Goal: Task Accomplishment & Management: Use online tool/utility

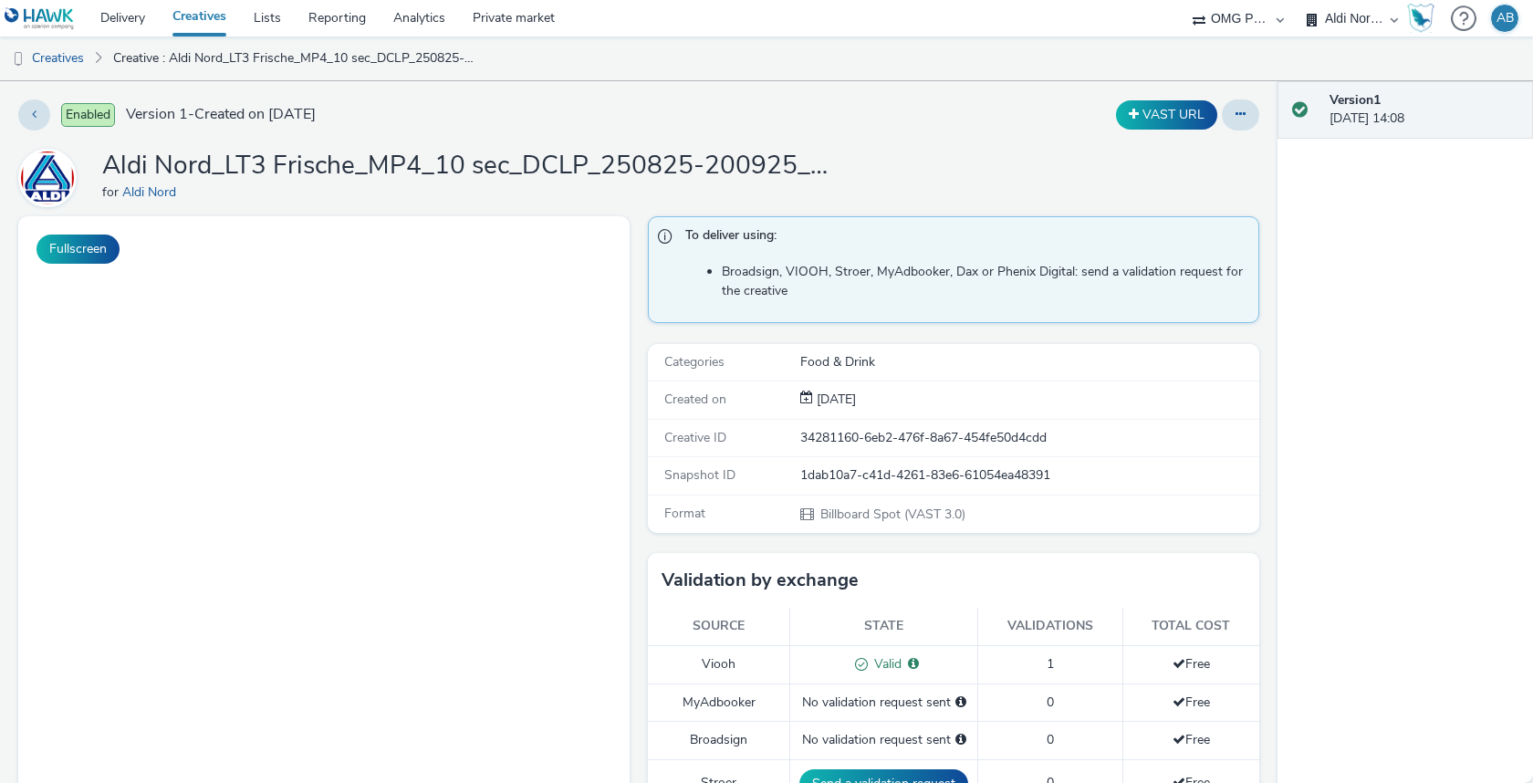
select select "491a0746-e20e-4106-832b-22d0456ef05d"
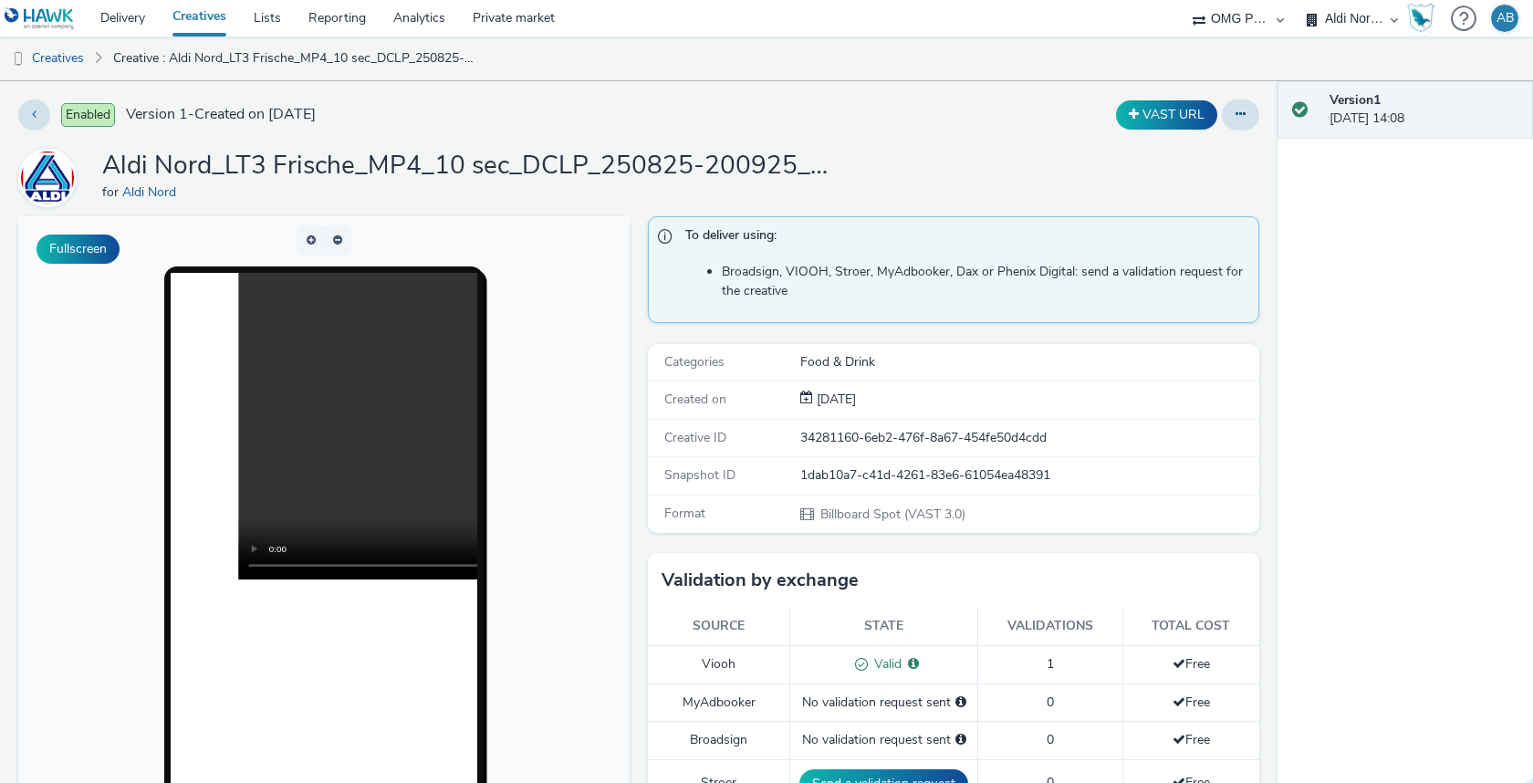
click at [213, 16] on link "Creatives" at bounding box center [199, 18] width 81 height 36
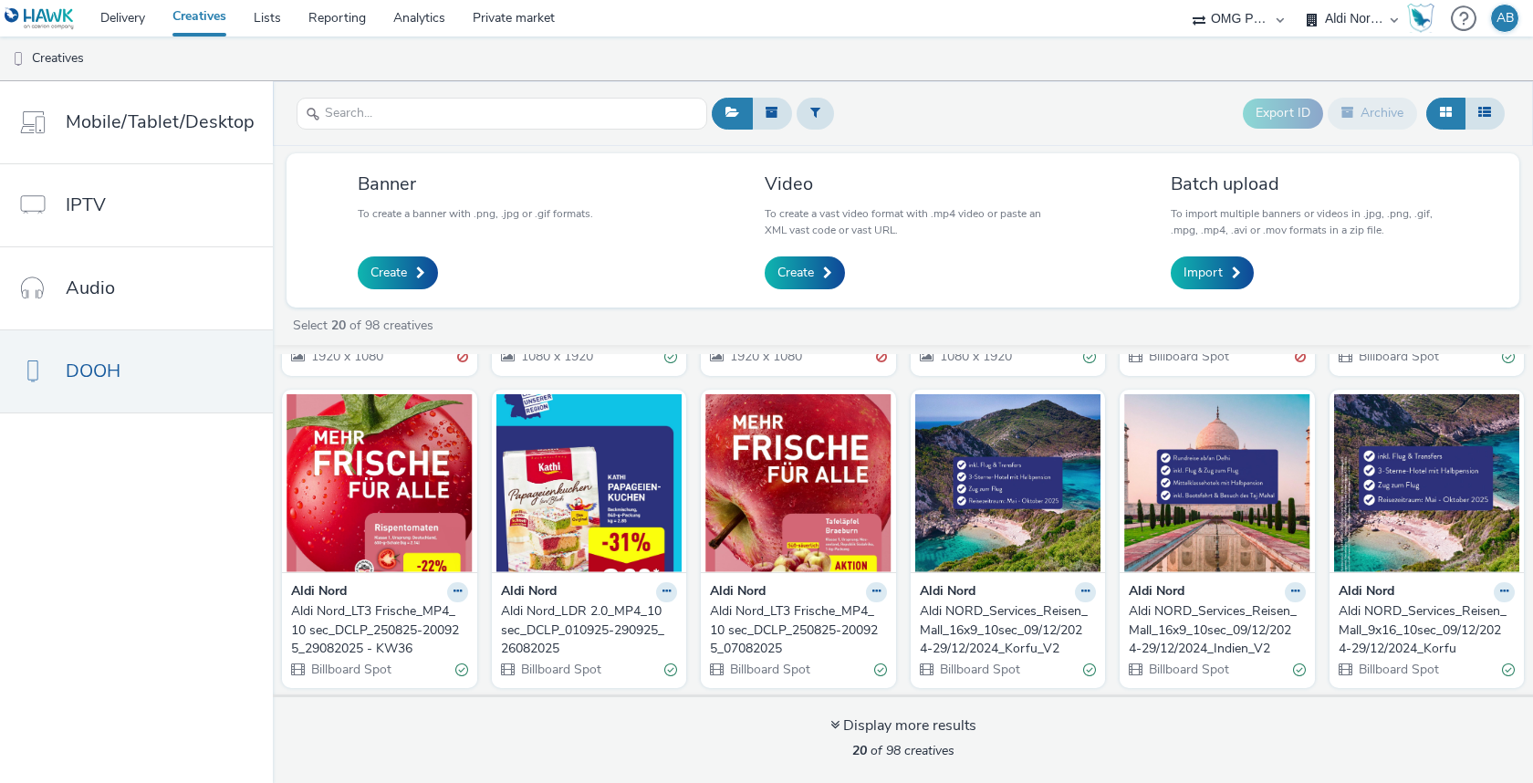
scroll to position [286, 0]
click at [382, 603] on div "Aldi Nord_LT3 Frische_MP4_10 sec_DCLP_250825-200925_29082025 - KW36" at bounding box center [376, 631] width 170 height 56
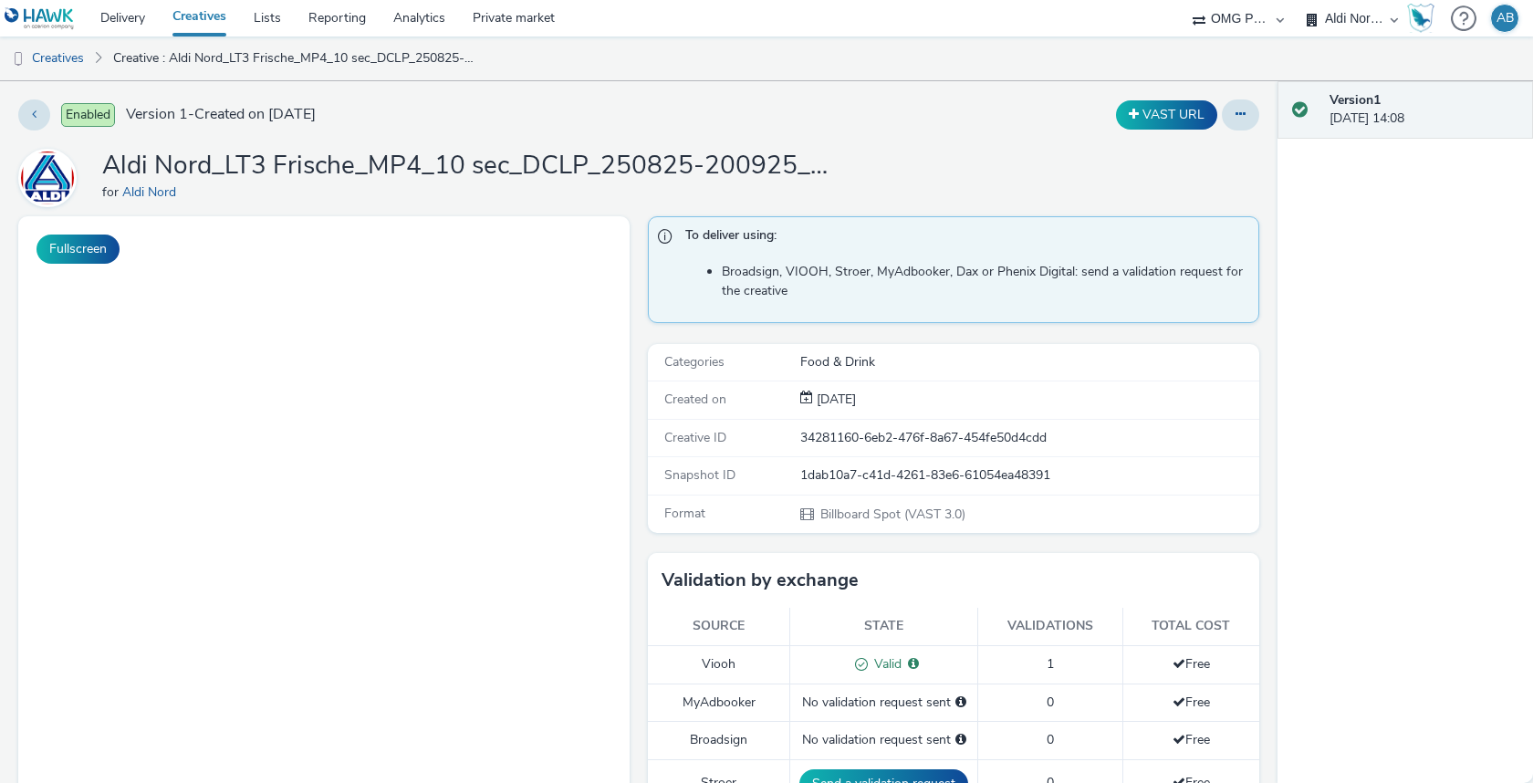
click at [532, 174] on h1 "Aldi Nord_LT3 Frische_MP4_10 sec_DCLP_250825-200925_29082025 - KW36" at bounding box center [467, 166] width 730 height 35
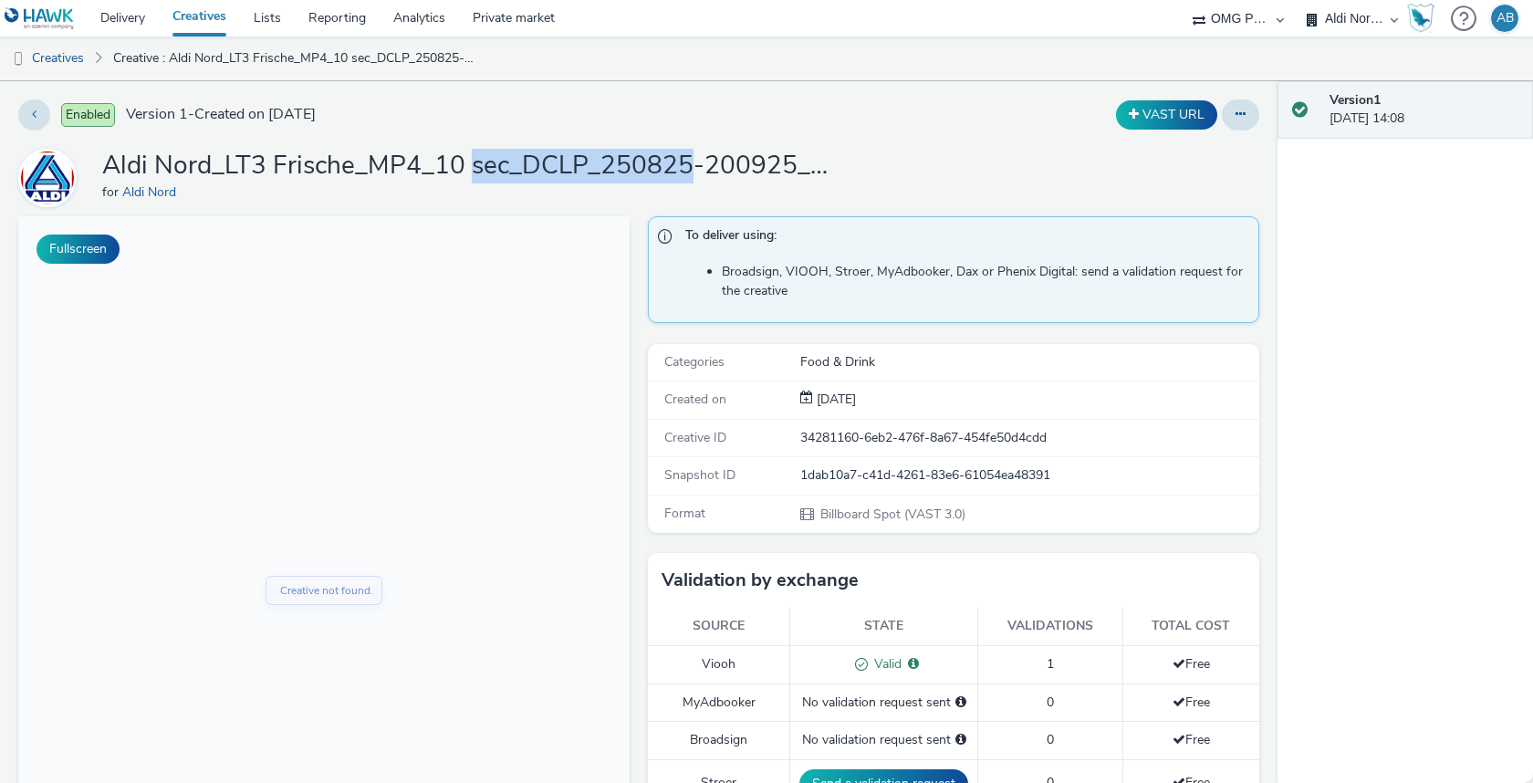
click at [532, 174] on h1 "Aldi Nord_LT3 Frische_MP4_10 sec_DCLP_250825-200925_29082025 - KW36" at bounding box center [467, 166] width 730 height 35
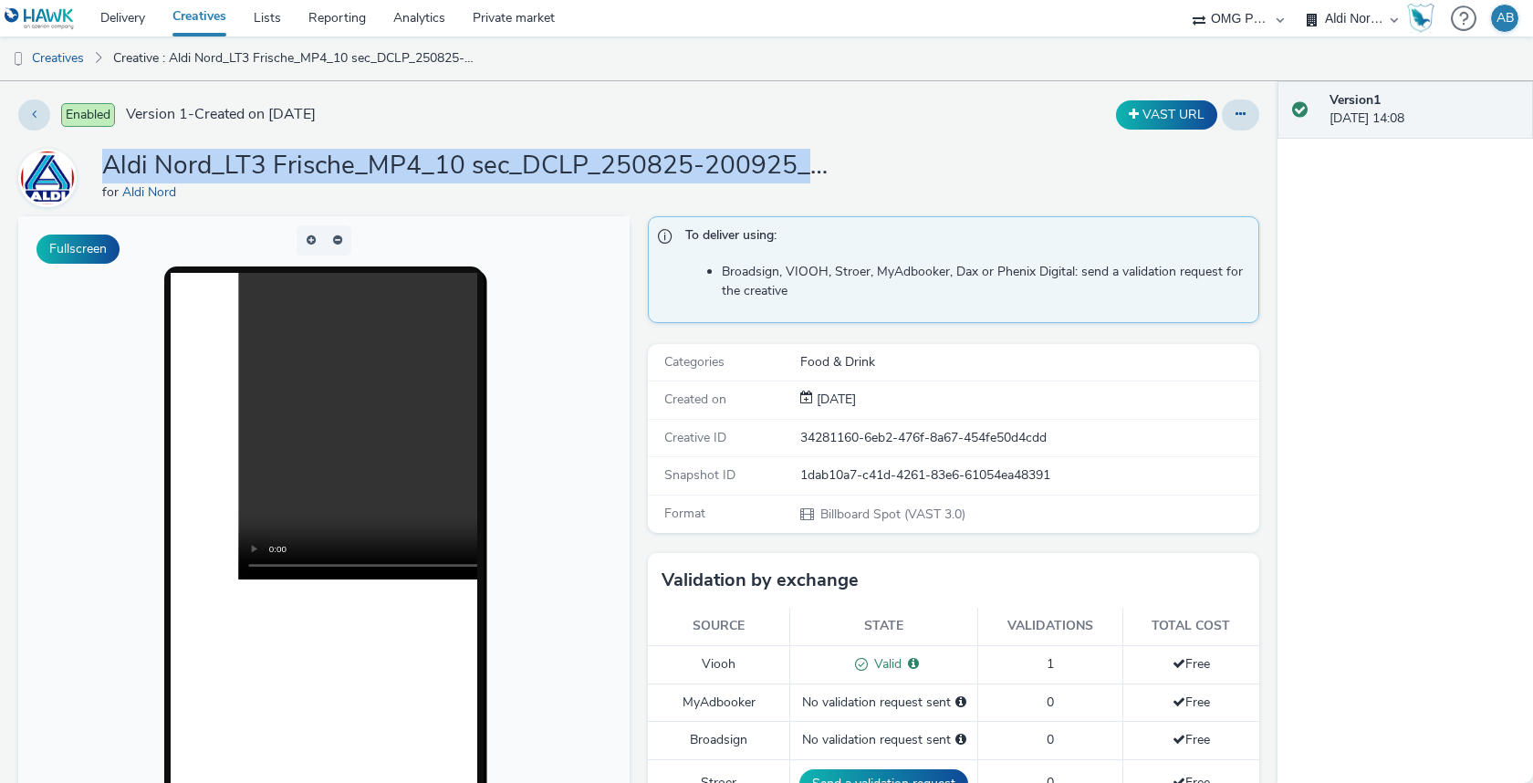
click at [532, 174] on h1 "Aldi Nord_LT3 Frische_MP4_10 sec_DCLP_250825-200925_29082025 - KW36" at bounding box center [467, 166] width 730 height 35
copy h1 "Aldi Nord_LT3 Frische_MP4_10 sec_DCLP_250825-200925_29082025 - KW36"
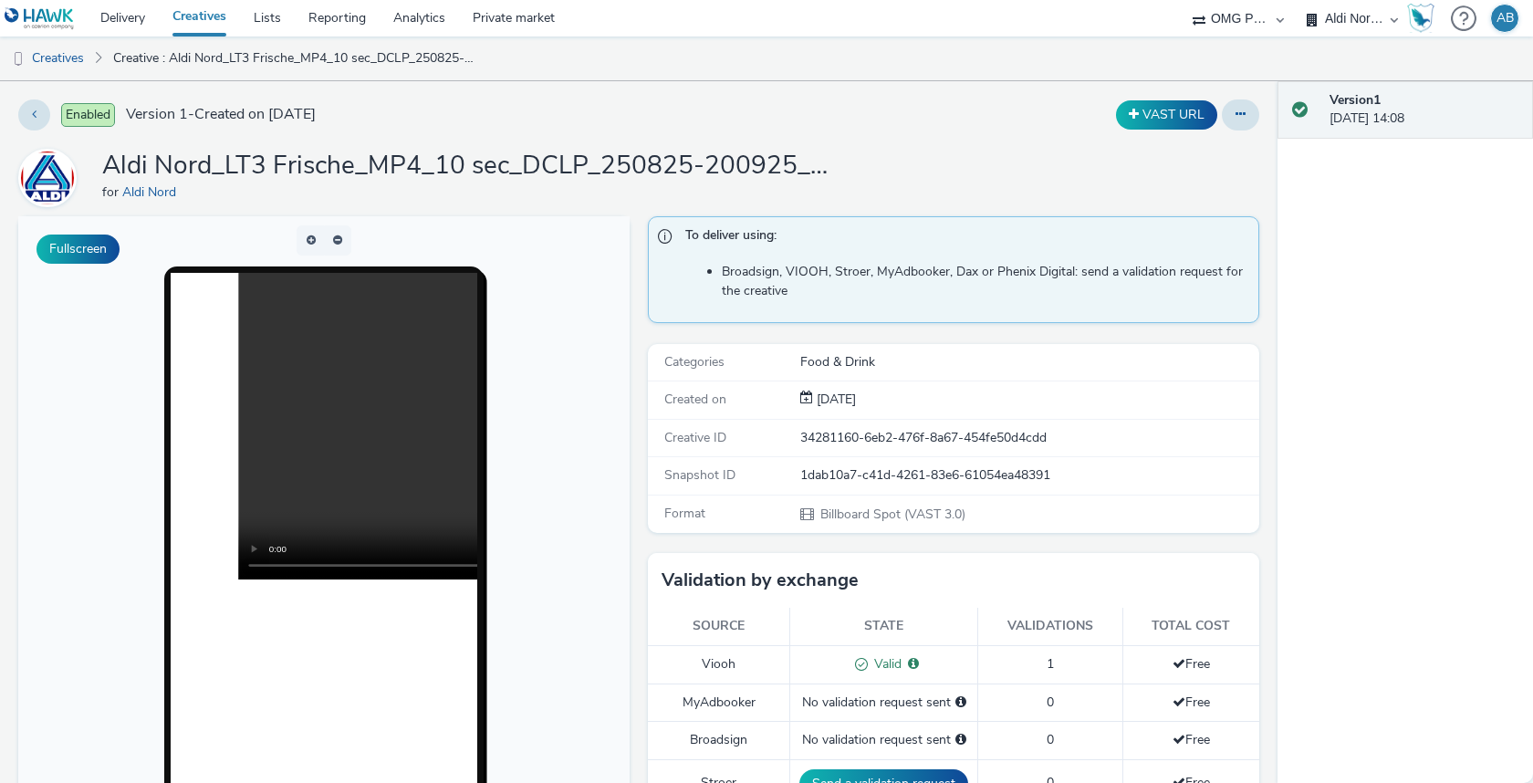
click at [68, 54] on link "Creatives" at bounding box center [46, 58] width 93 height 44
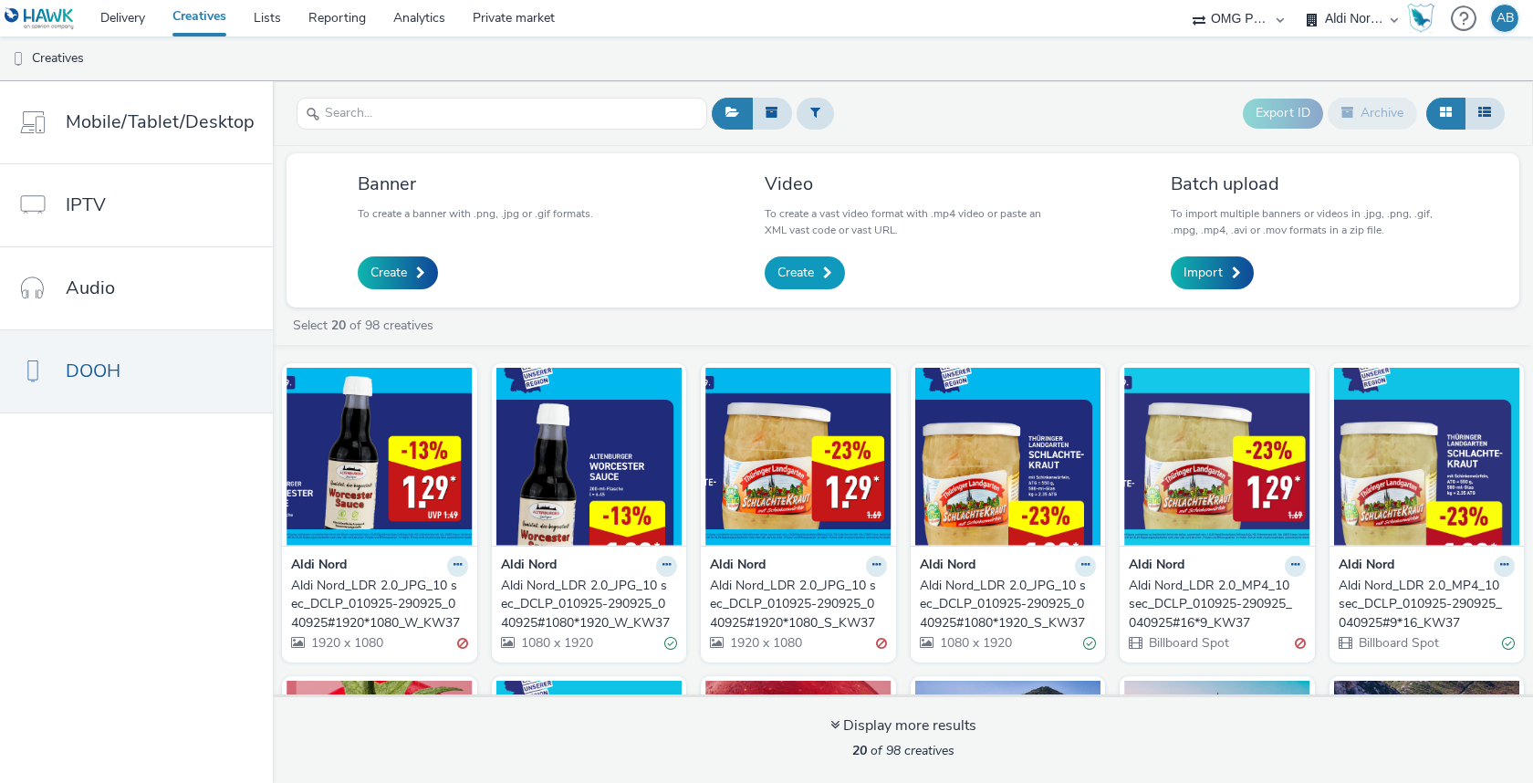
click at [799, 269] on span "Create" at bounding box center [795, 273] width 36 height 18
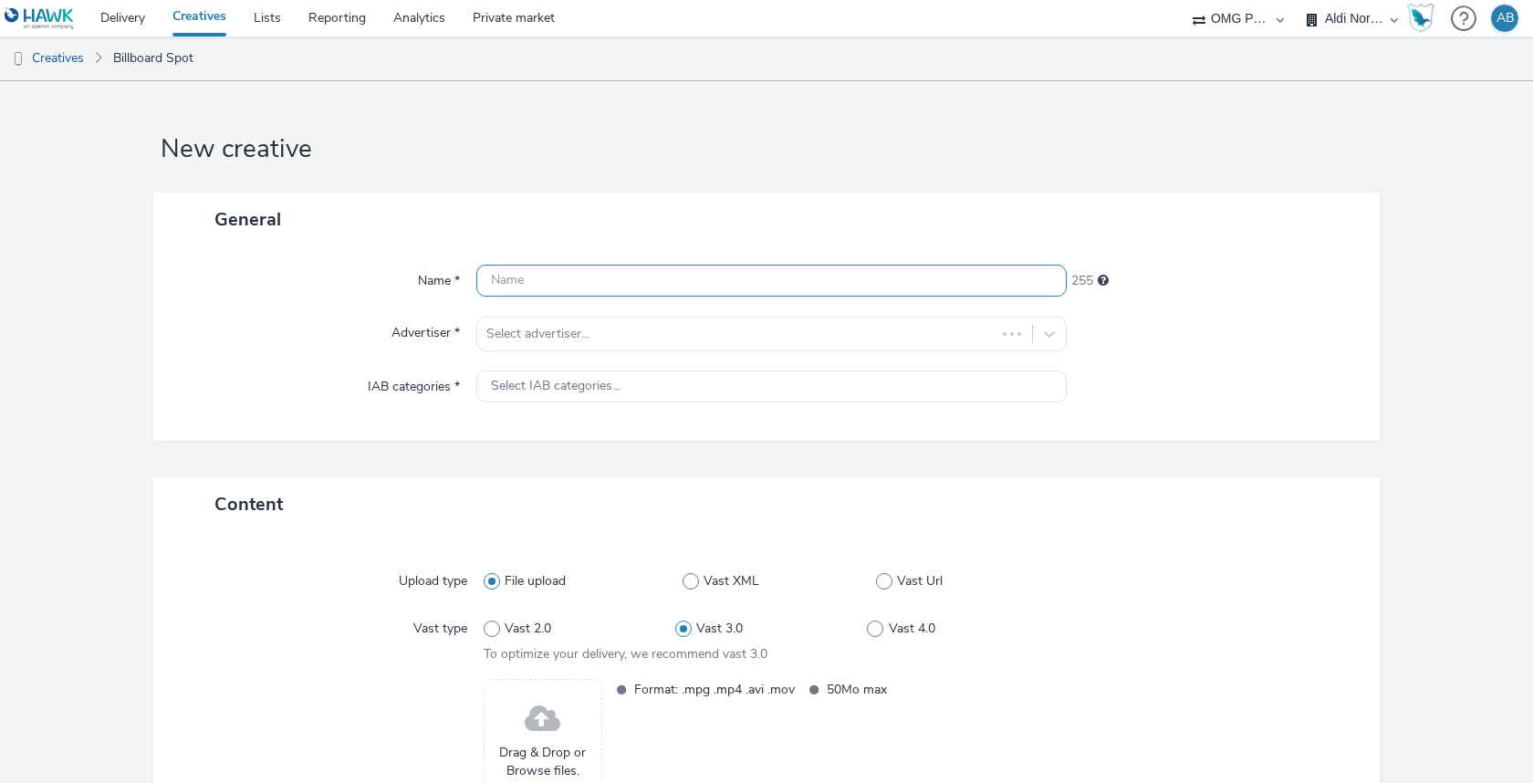
click at [710, 272] on input "text" at bounding box center [771, 281] width 590 height 32
paste input "Aldi Nord_LT3 Frische_MP4_10 sec_DCLP_250825-200925_29082025 - KW36"
click at [755, 286] on input "Aldi Nord_LT3 Frische_MP4_10 sec_DCLP_250825-200925_29082025 - KW37" at bounding box center [771, 281] width 590 height 32
type input "Aldi Nord_LT3 Frische_MP4_10 sec_DCLP_250825-200925_29082025 - KW37"
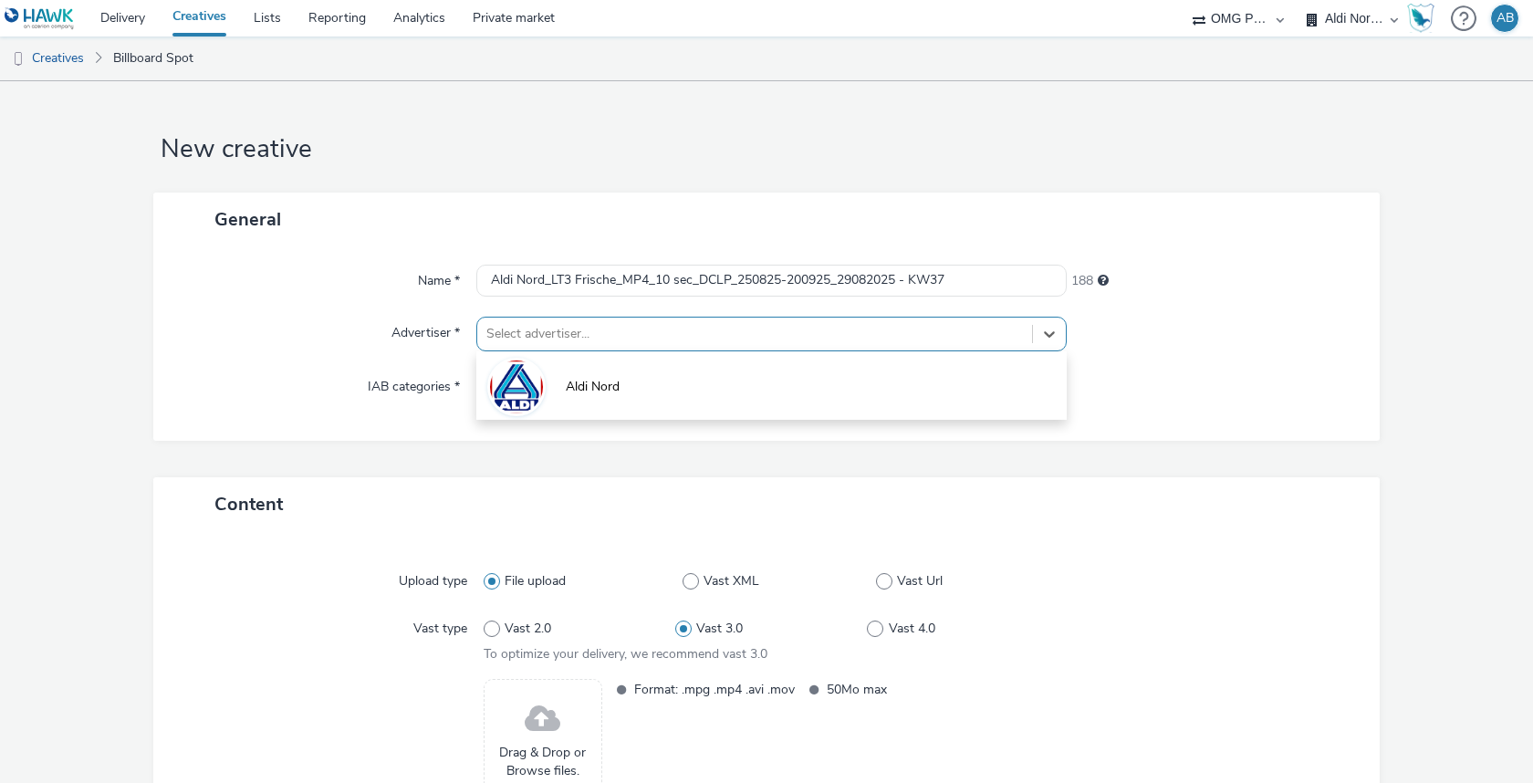
click at [744, 326] on div at bounding box center [754, 334] width 536 height 22
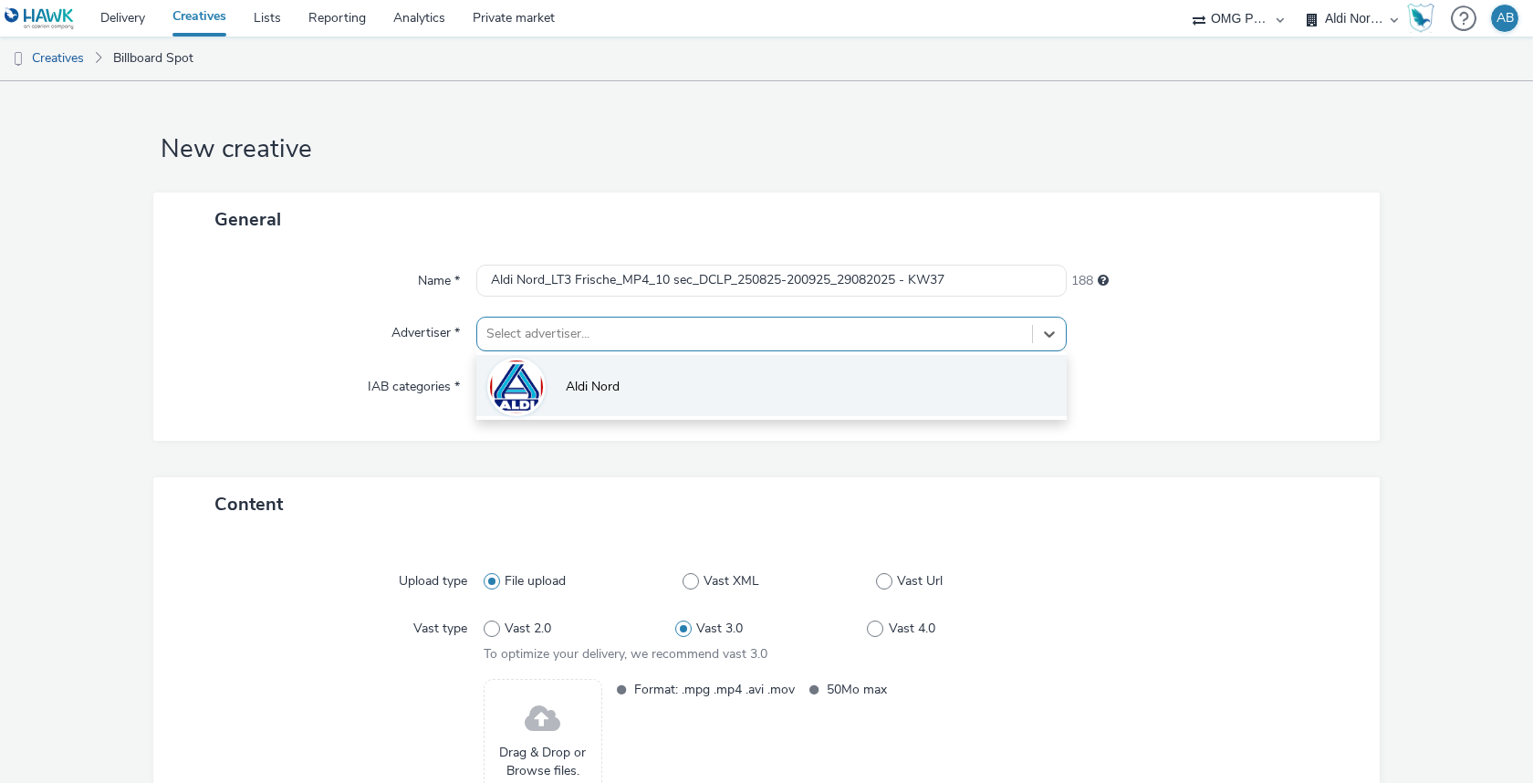
click at [681, 404] on li "Aldi Nord" at bounding box center [771, 385] width 590 height 61
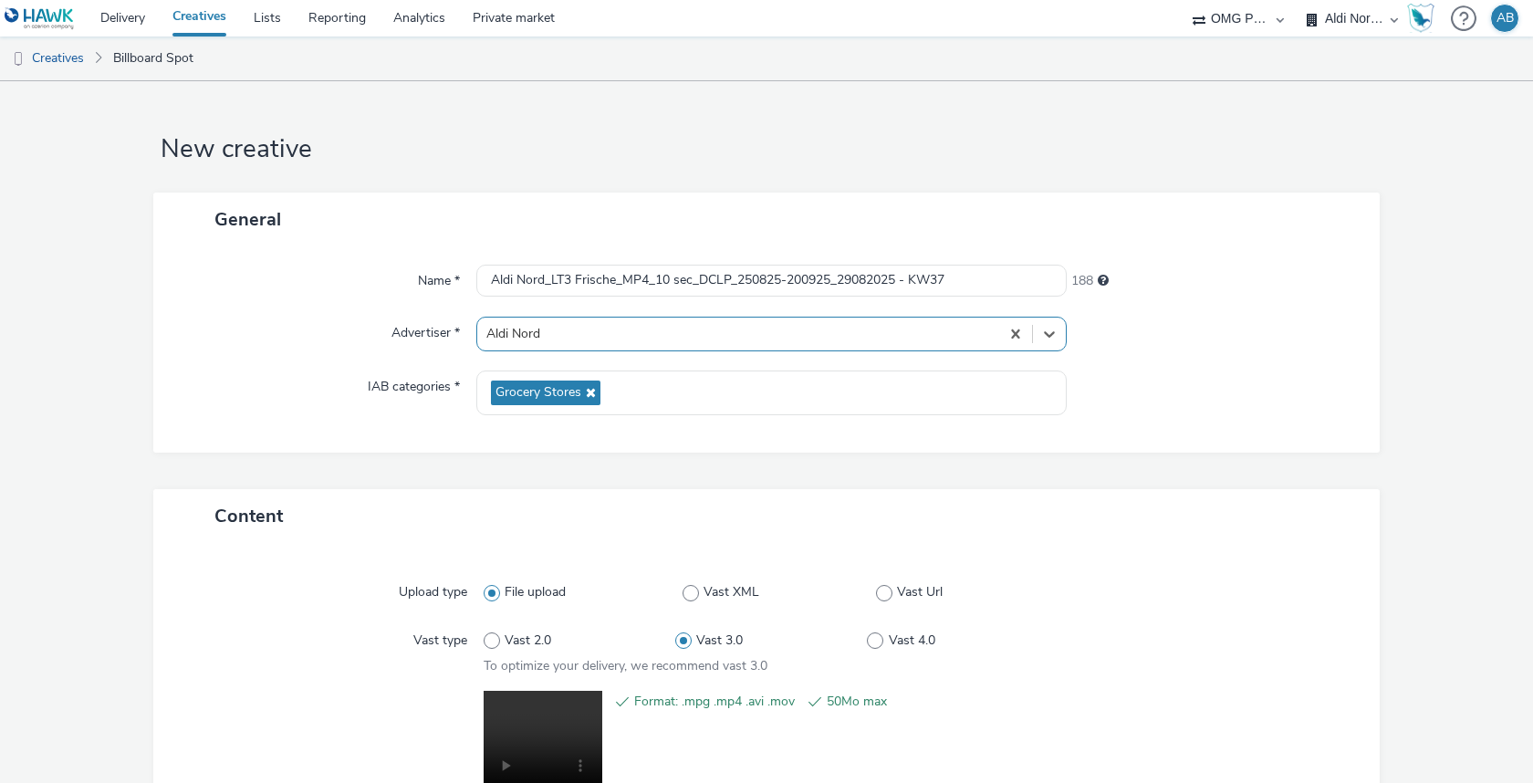
click at [800, 477] on div "General Name * Aldi Nord_LT3 Frische_MP4_10 sec_DCLP_250825-200925_29082025 - K…" at bounding box center [766, 340] width 1226 height 296
click at [972, 270] on input "Aldi Nord_LT3 Frische_MP4_10 sec_DCLP_250825-200925_29082025 - KW37" at bounding box center [771, 281] width 590 height 32
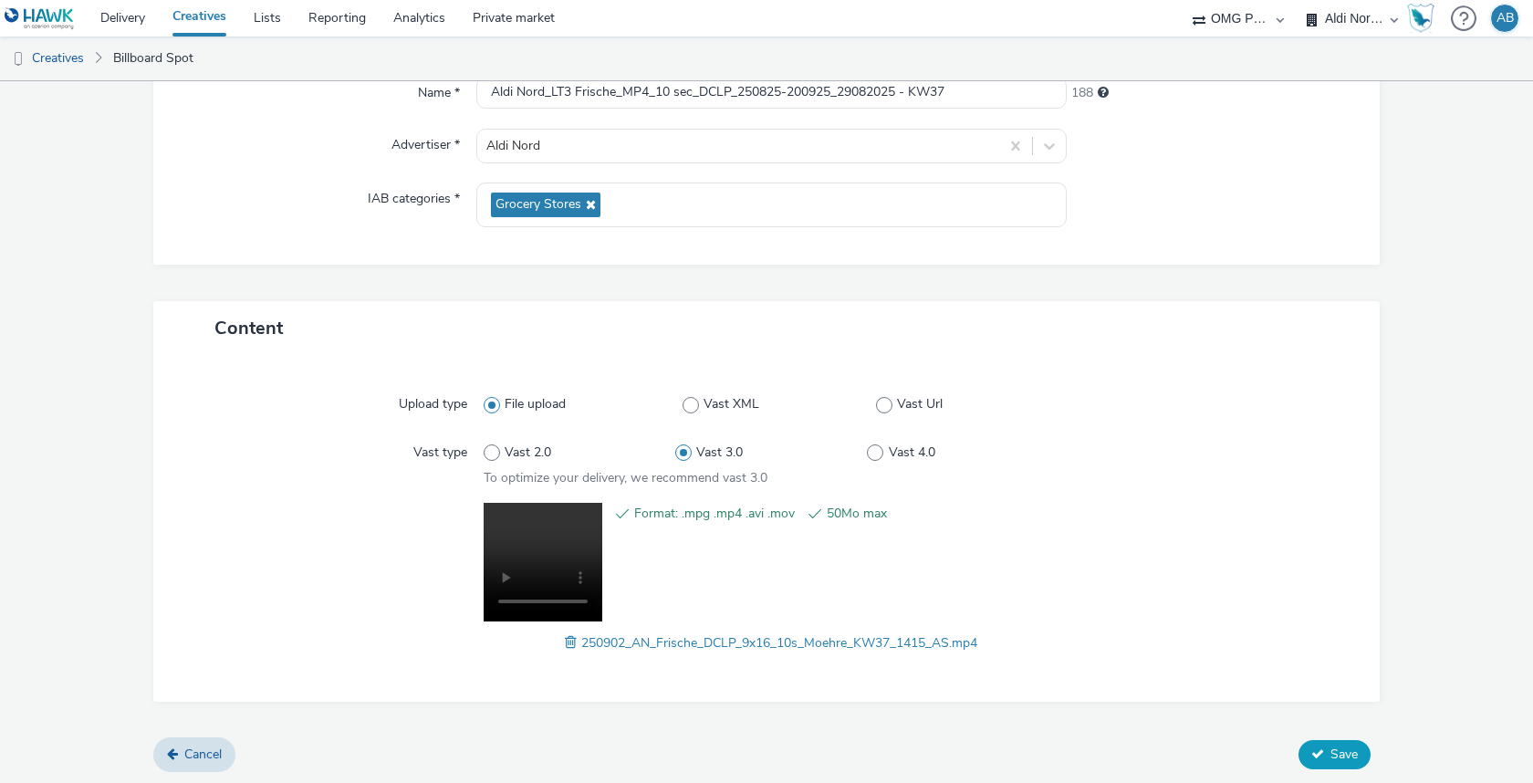
click at [1338, 752] on span "Save" at bounding box center [1343, 753] width 27 height 17
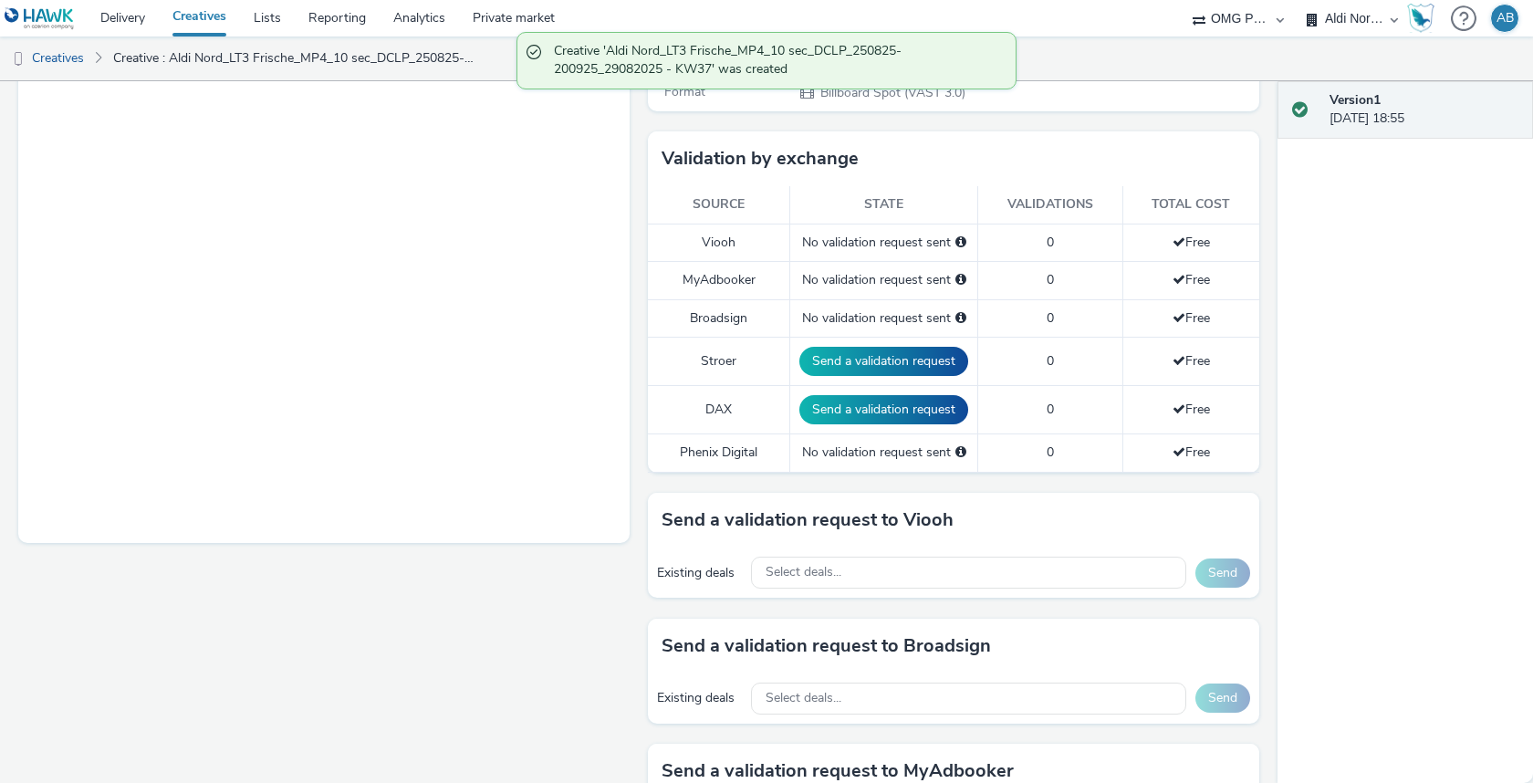
scroll to position [424, 0]
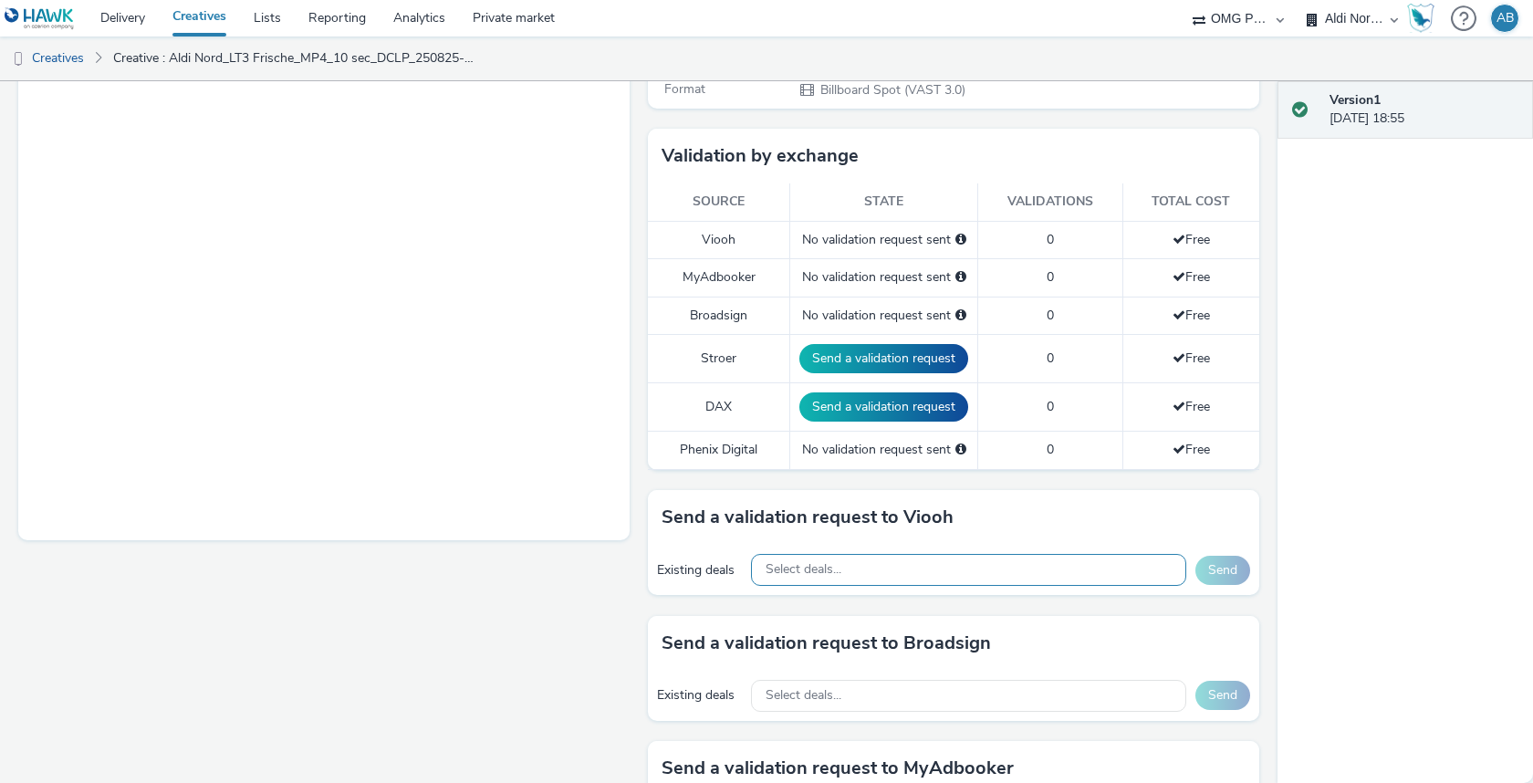
click at [909, 554] on div "Select deals..." at bounding box center [968, 570] width 435 height 32
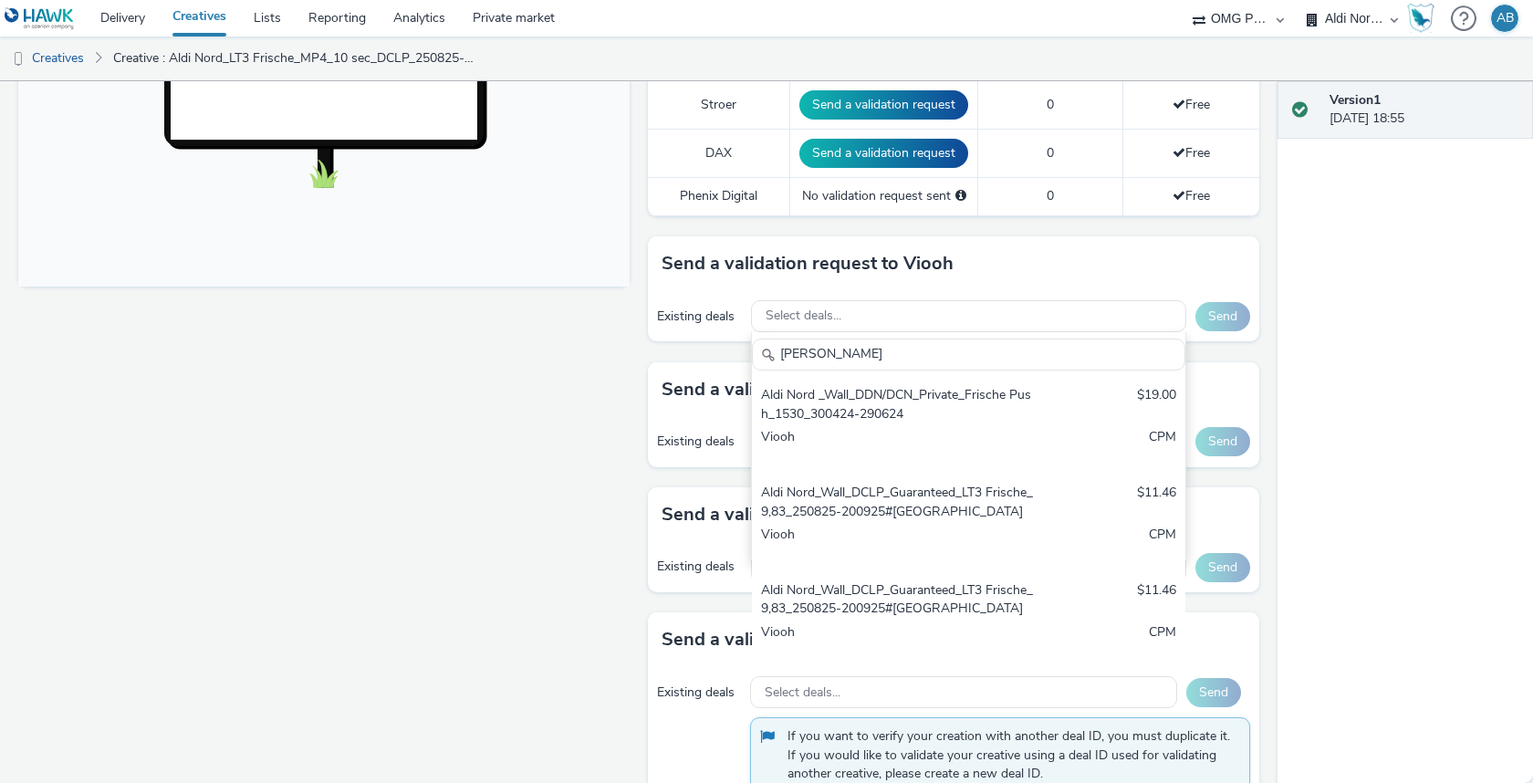
scroll to position [676, 0]
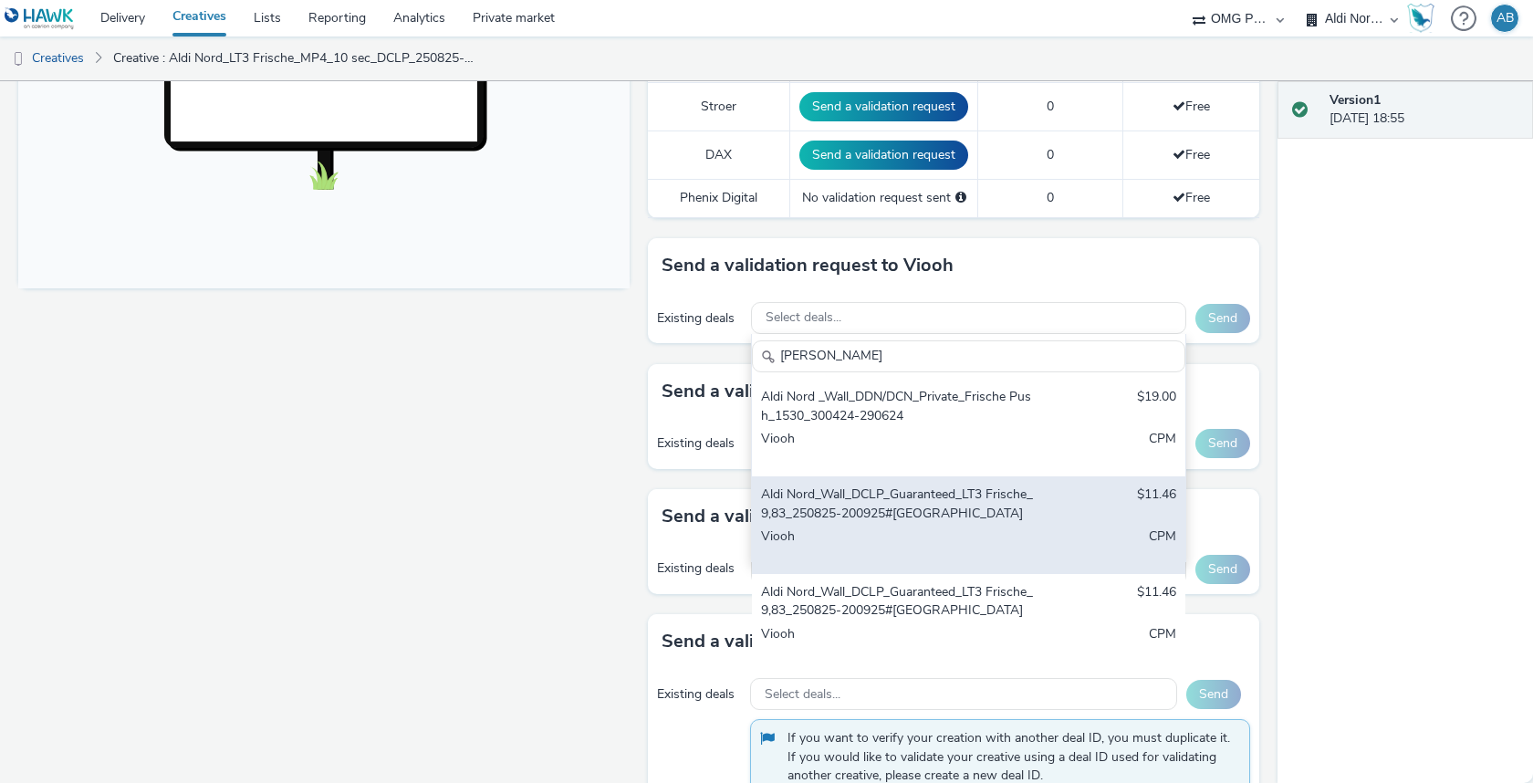
type input "frische"
click at [962, 515] on div "Aldi Nord_Wall_DCLP_Guaranteed_LT3 Frische_9,83_250825-200925#Dresden $11.46 Vi…" at bounding box center [968, 525] width 433 height 98
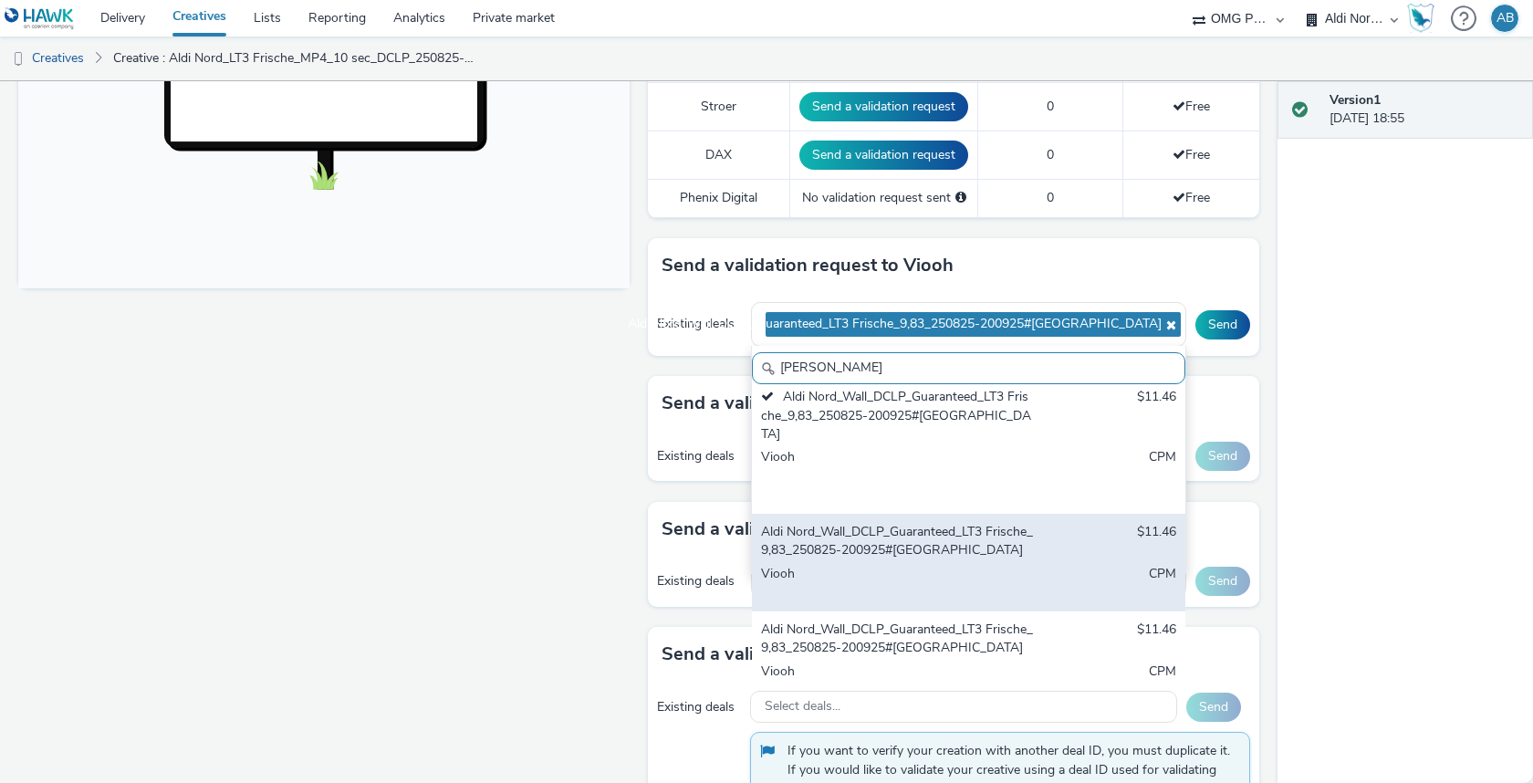
scroll to position [111, 0]
click at [962, 516] on div "Aldi Nord_Wall_DCLP_Guaranteed_LT3 Frische_9,83_250825-200925#Bremen $11.46 Vio…" at bounding box center [968, 561] width 433 height 98
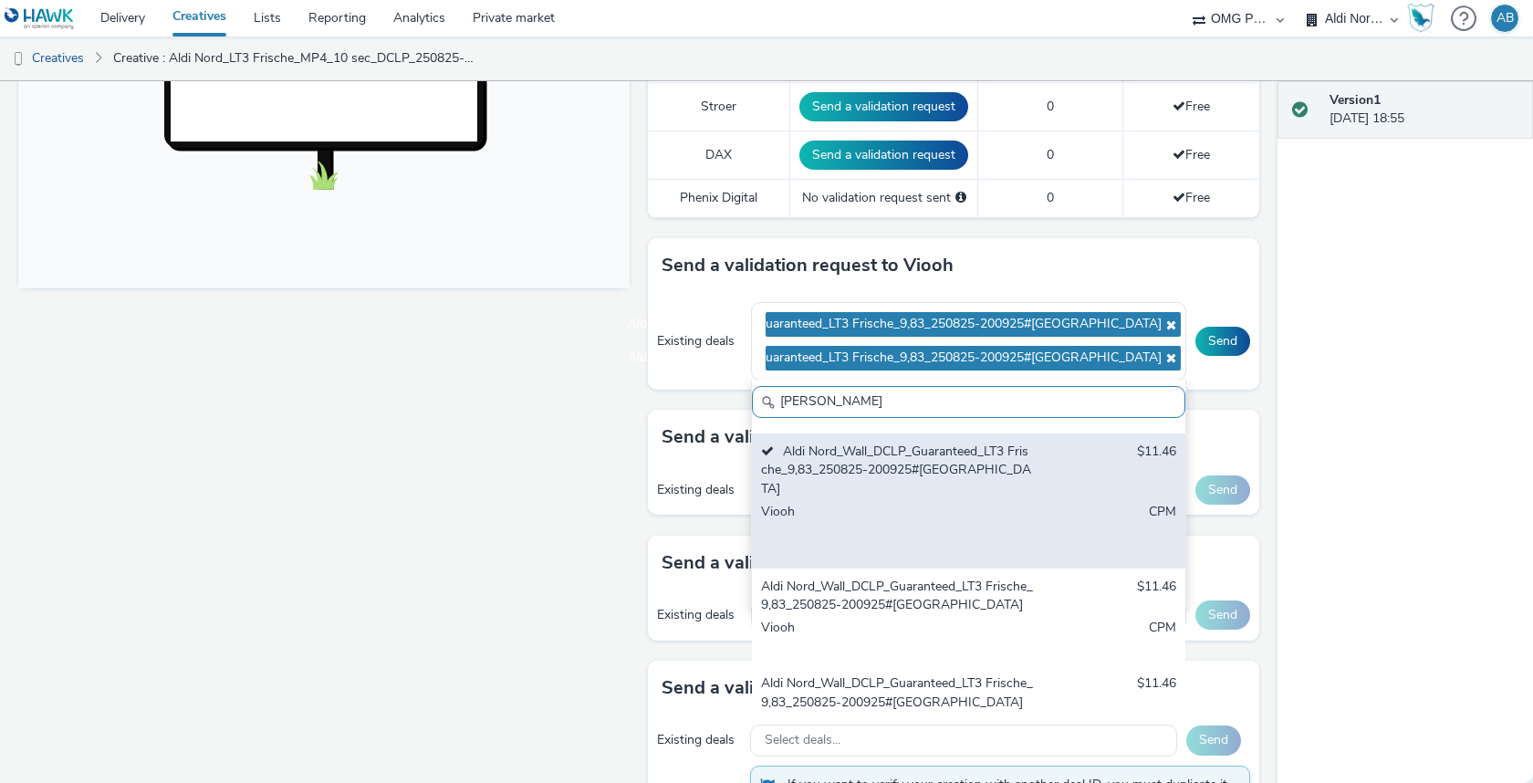
click at [962, 577] on div "Aldi Nord_Wall_DCLP_Guaranteed_LT3 Frische_9,83_250825-200925#Dortmund" at bounding box center [898, 595] width 274 height 37
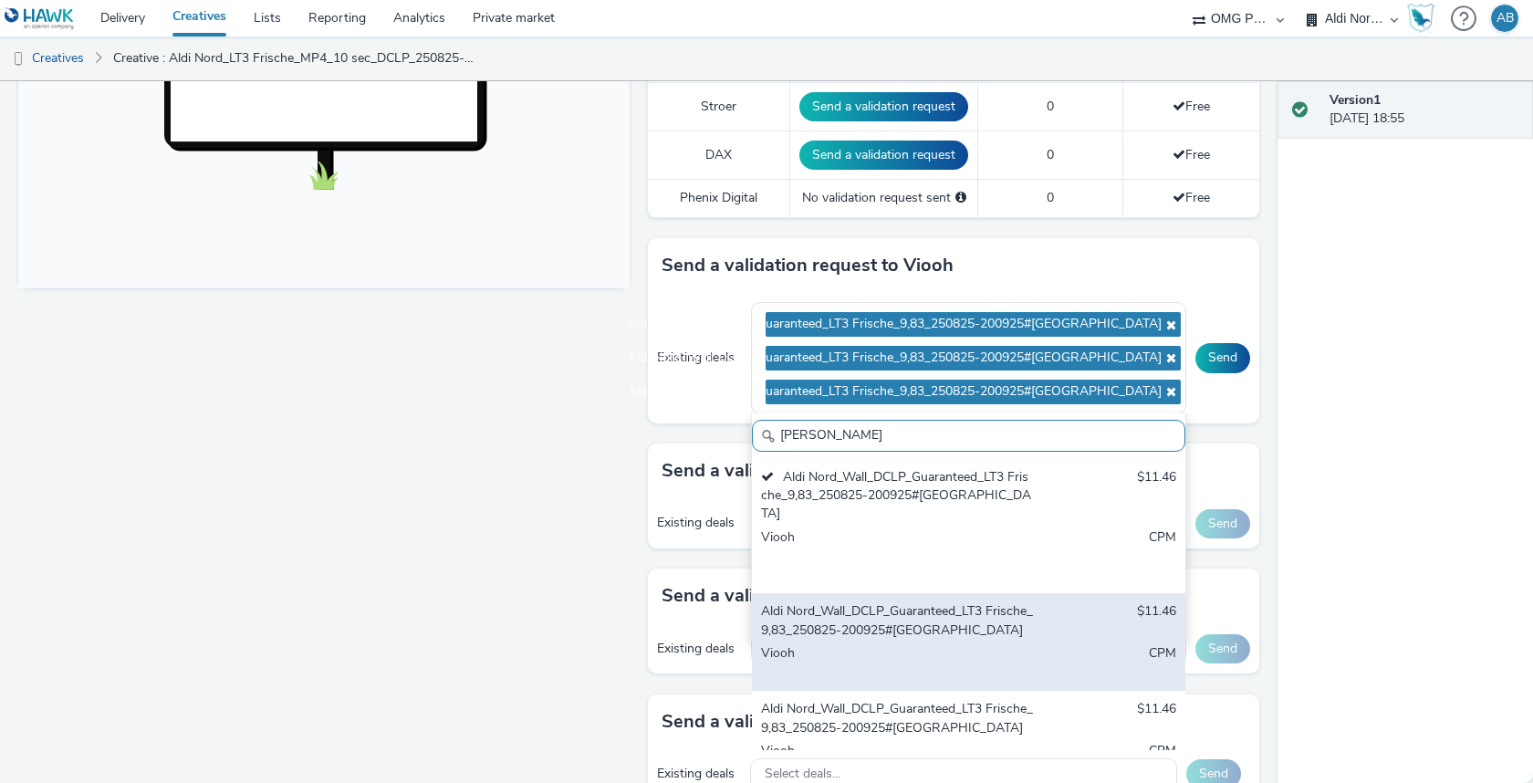
click at [962, 602] on div "Aldi Nord_Wall_DCLP_Guaranteed_LT3 Frische_9,83_250825-200925#Hamburg" at bounding box center [898, 620] width 274 height 37
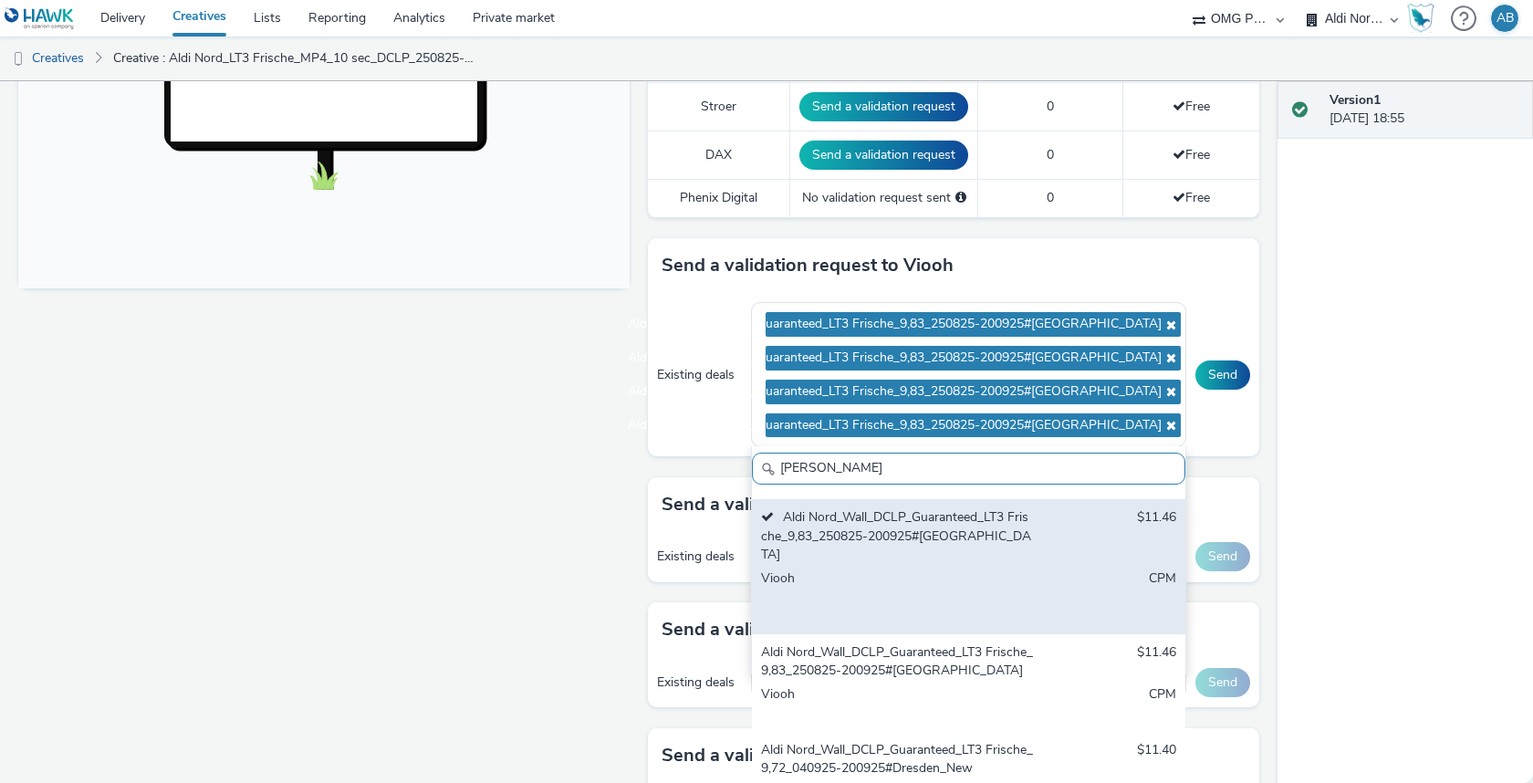
scroll to position [497, 0]
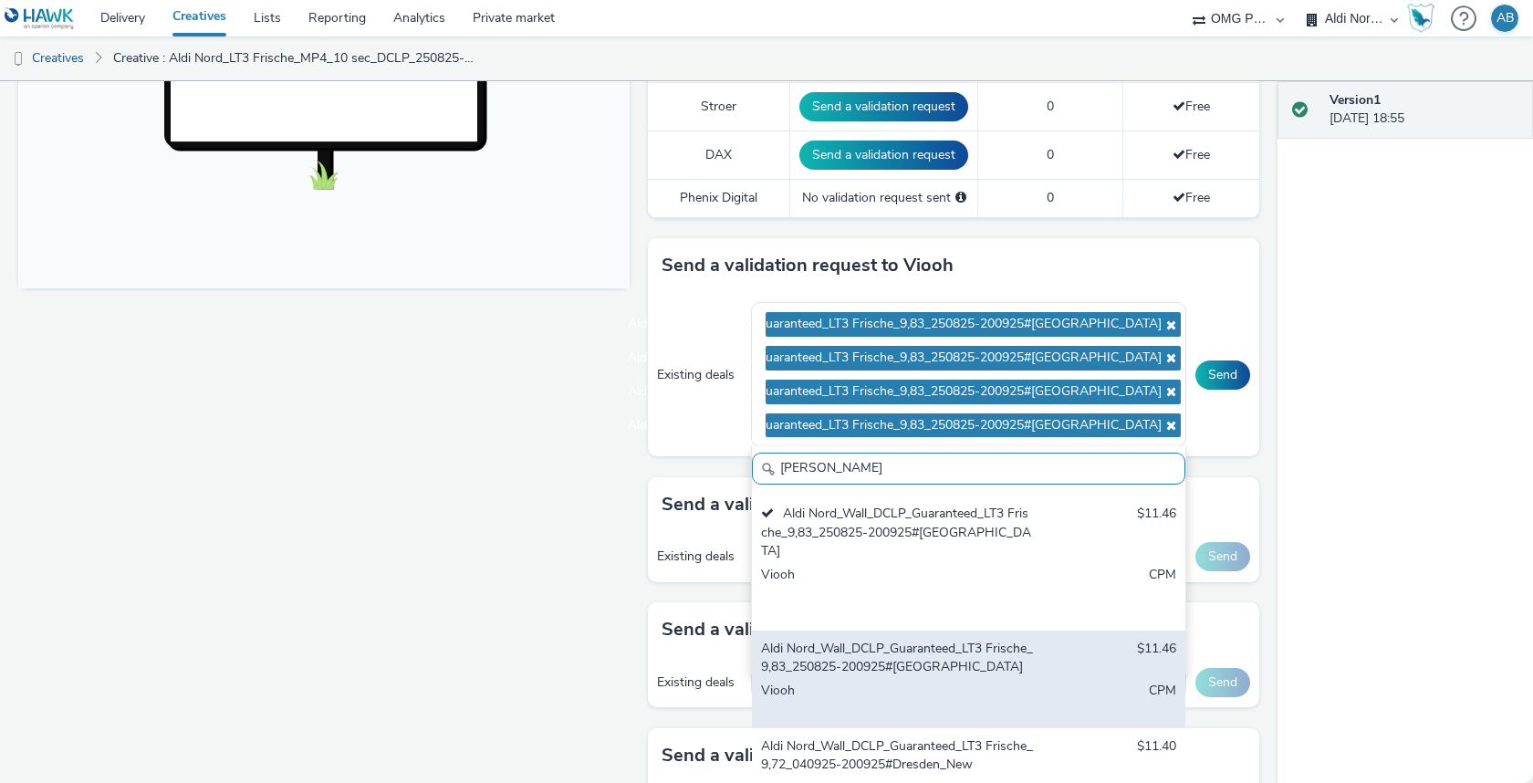
click at [962, 640] on div "Aldi Nord_Wall_DCLP_Guaranteed_LT3 Frische_9,83_250825-200925#Berlin" at bounding box center [898, 658] width 274 height 37
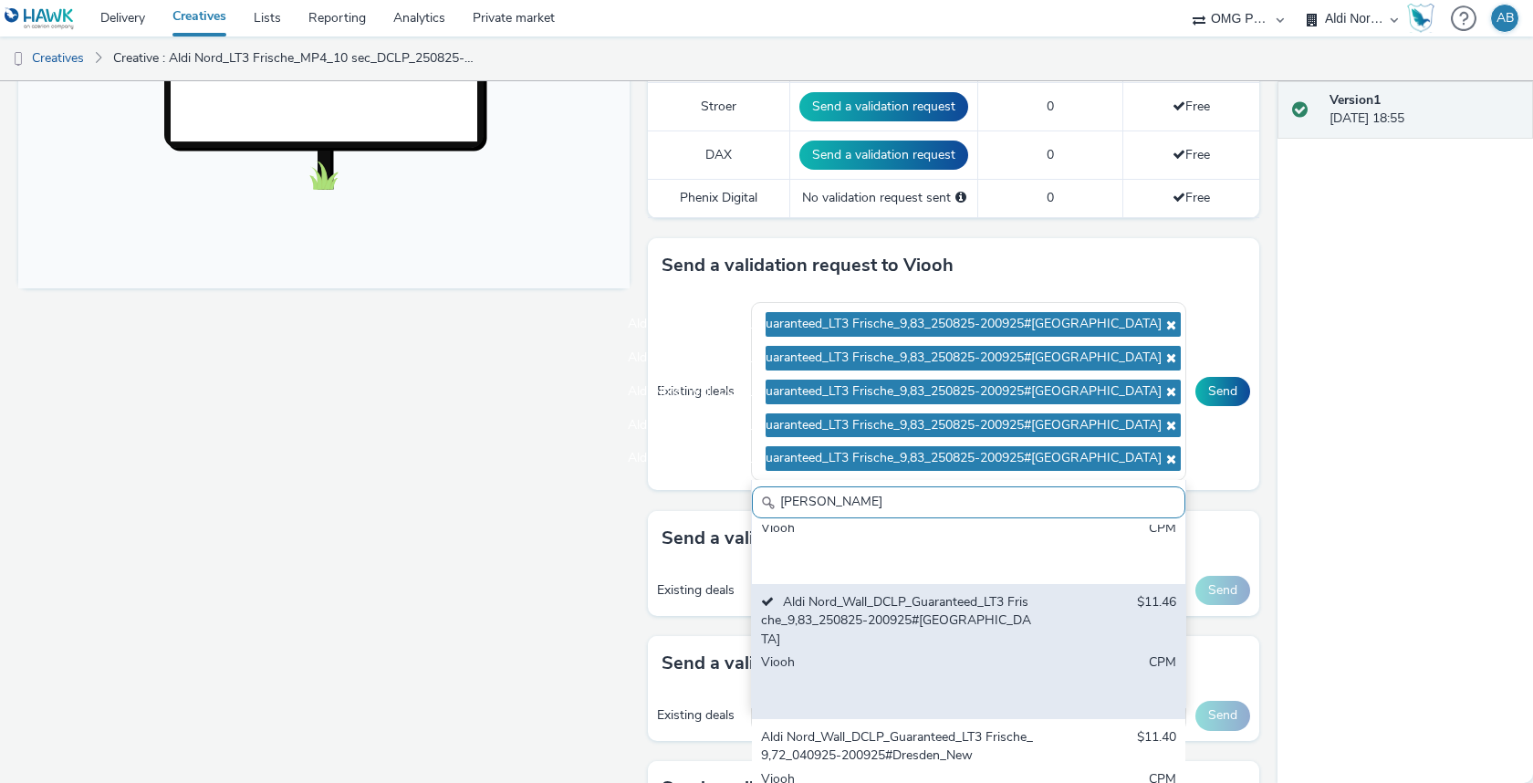
scroll to position [586, 0]
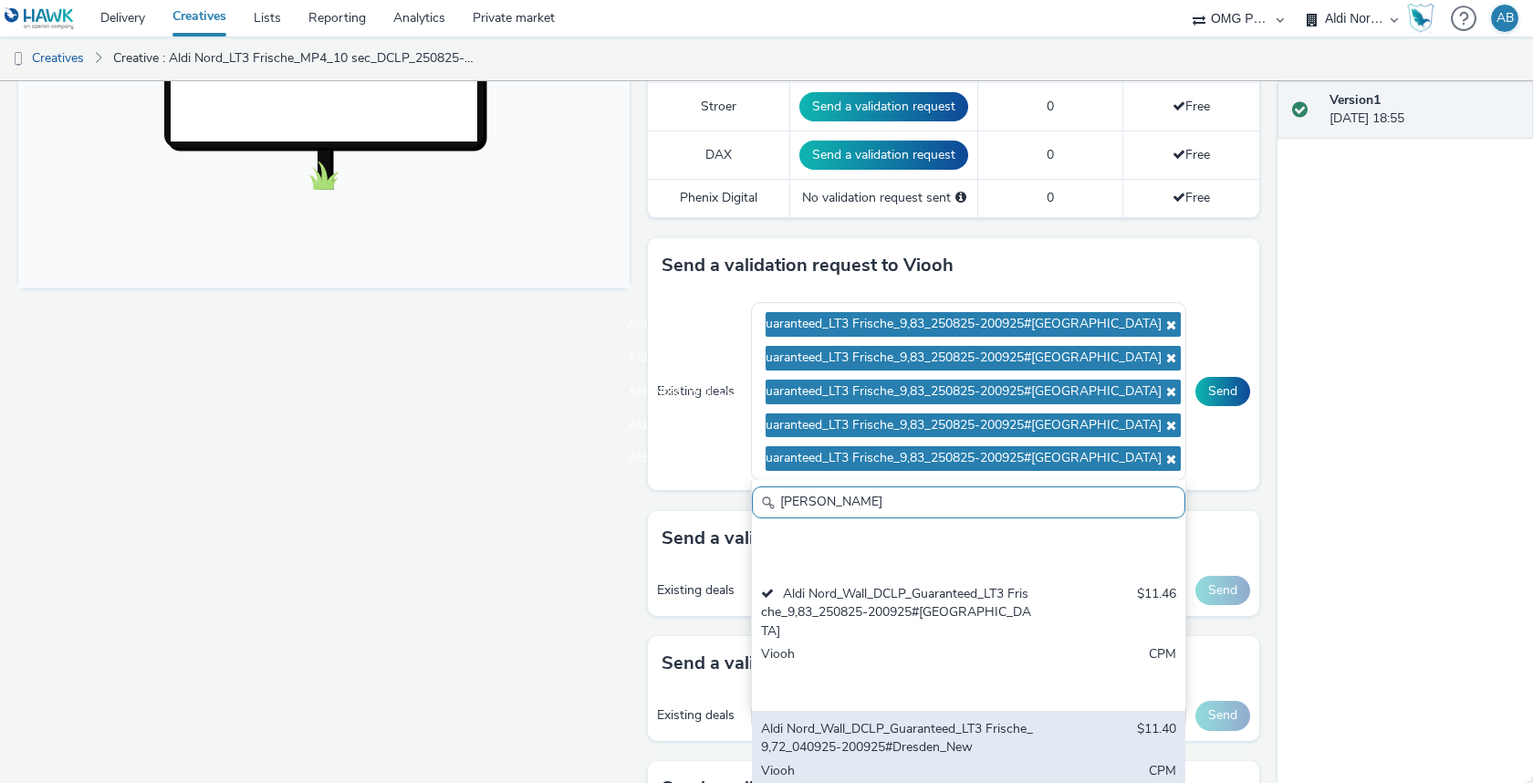
click at [950, 720] on div "Aldi Nord_Wall_DCLP_Guaranteed_LT3 Frische_9,72_040925-200925#Dresden_New" at bounding box center [898, 738] width 274 height 37
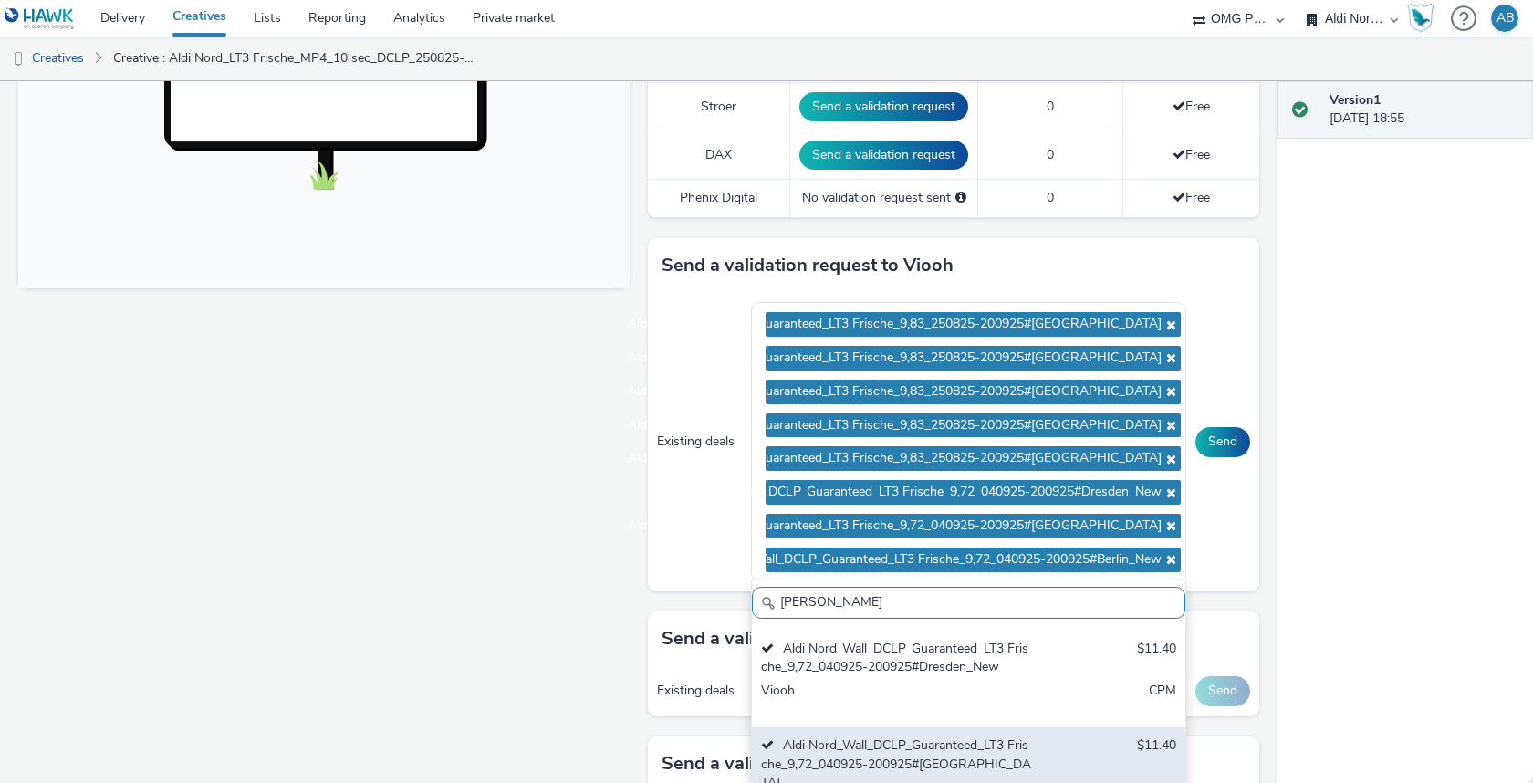
scroll to position [780, 0]
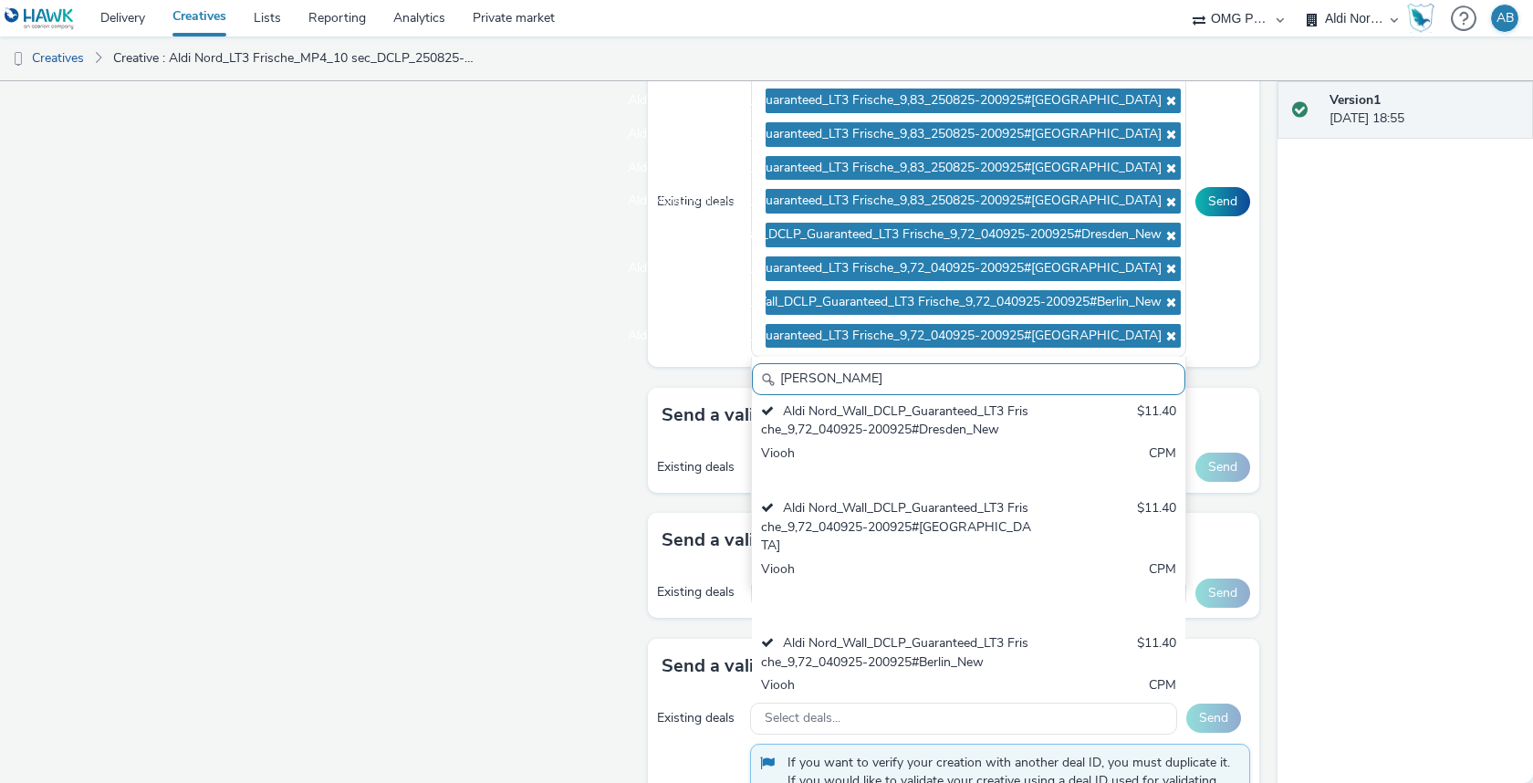
scroll to position [938, 0]
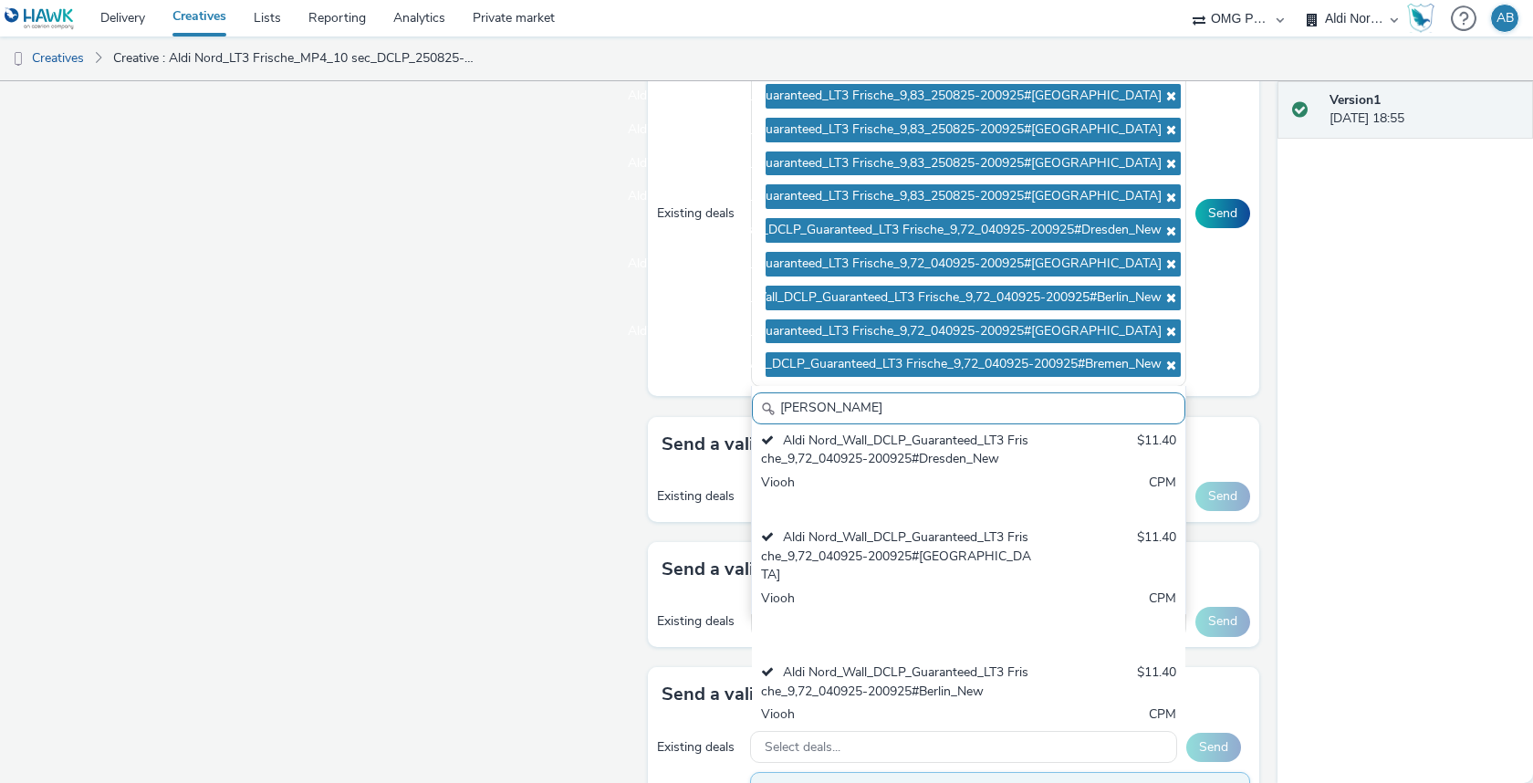
click at [1390, 427] on div "Version 1 04 September 2025, 18:55" at bounding box center [1404, 432] width 255 height 702
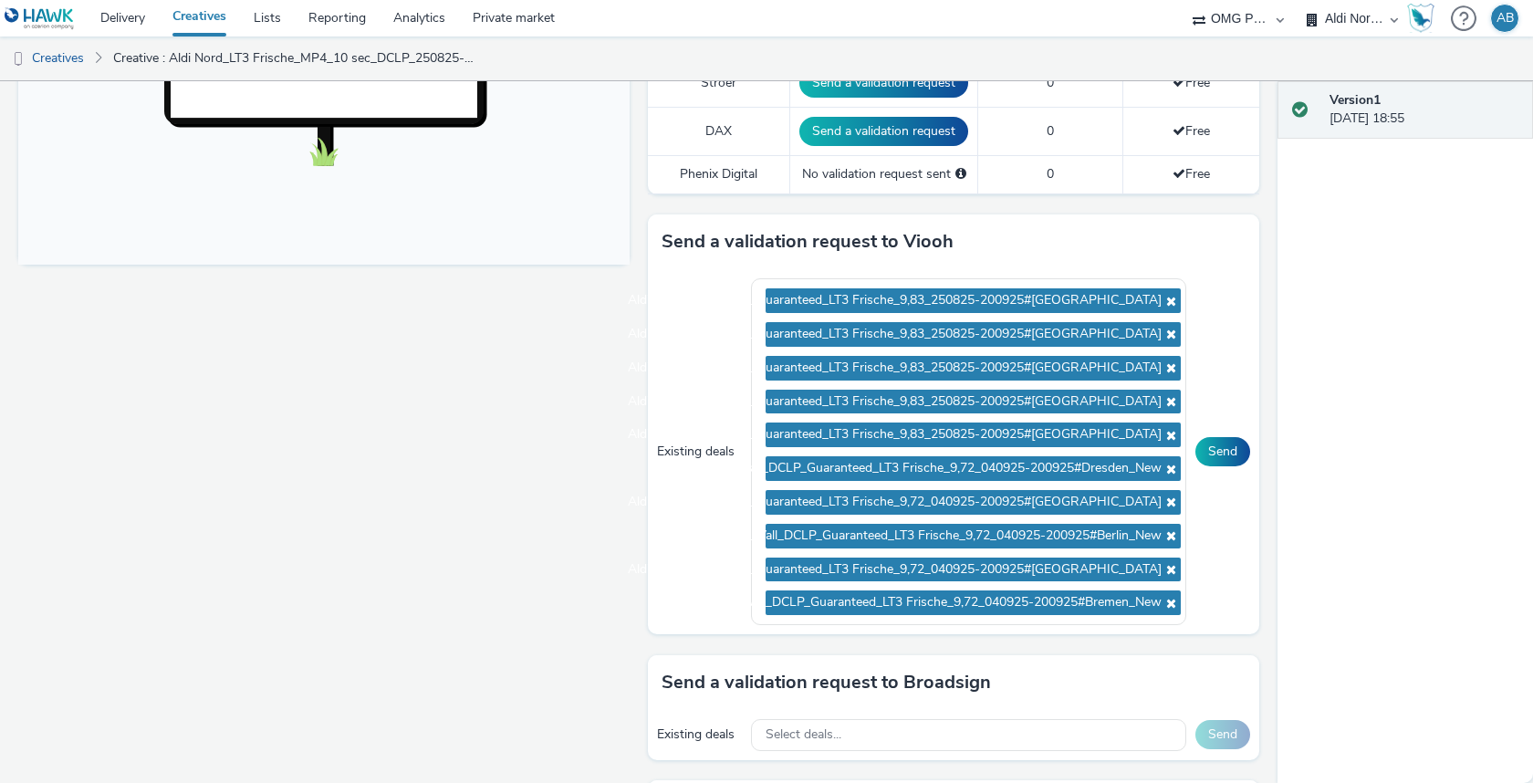
scroll to position [705, 0]
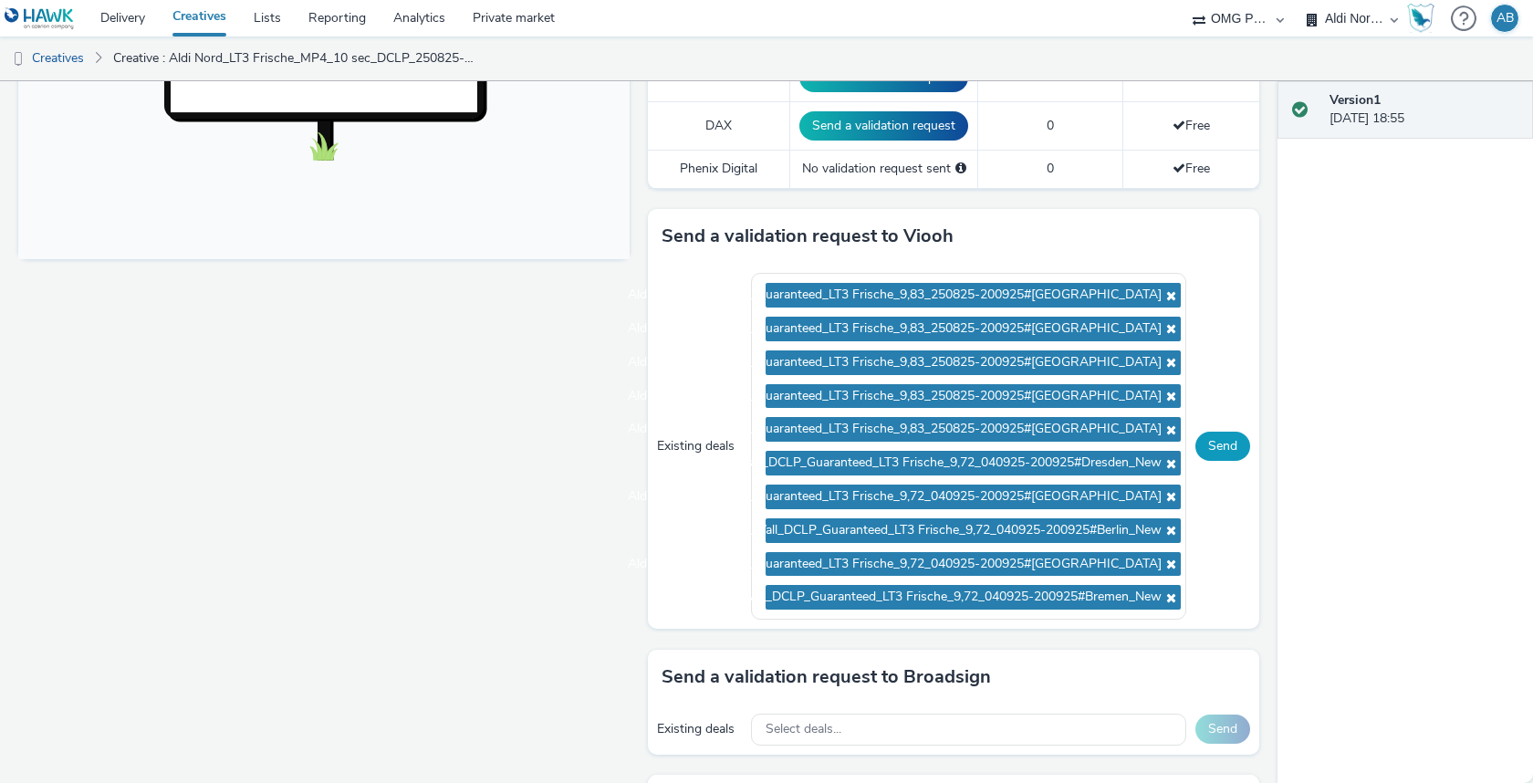
click at [1224, 444] on button "Send" at bounding box center [1222, 446] width 55 height 29
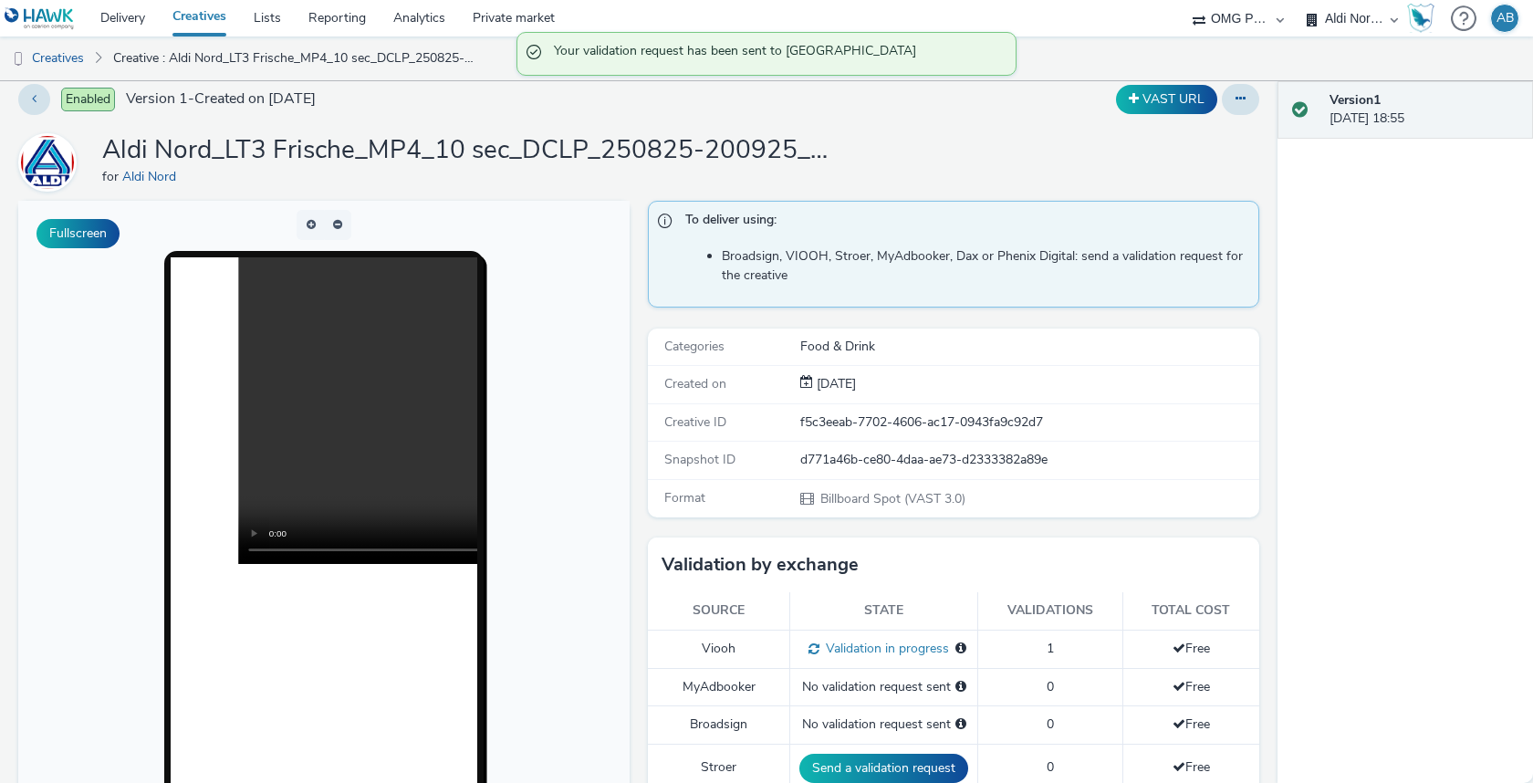
scroll to position [0, 0]
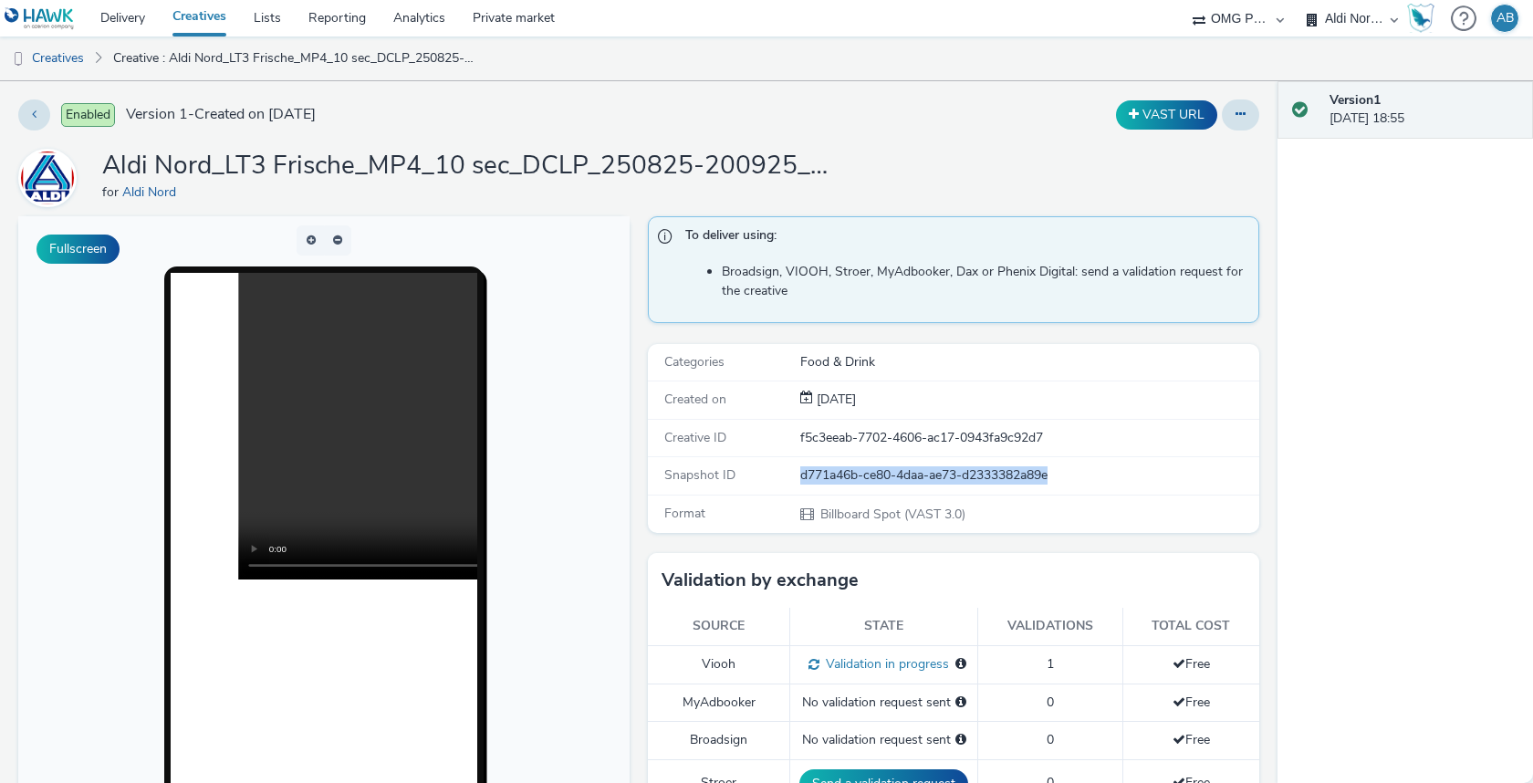
drag, startPoint x: 795, startPoint y: 475, endPoint x: 1175, endPoint y: 475, distance: 380.4
click at [1175, 475] on div "Snapshot ID d771a46b-ce80-4daa-ae73-d2333382a89e" at bounding box center [953, 475] width 611 height 37
copy div "d771a46b-ce80-4daa-ae73-d2333382a89e"
click at [738, 457] on div "Snapshot ID d771a46b-ce80-4daa-ae73-d2333382a89e" at bounding box center [953, 475] width 611 height 37
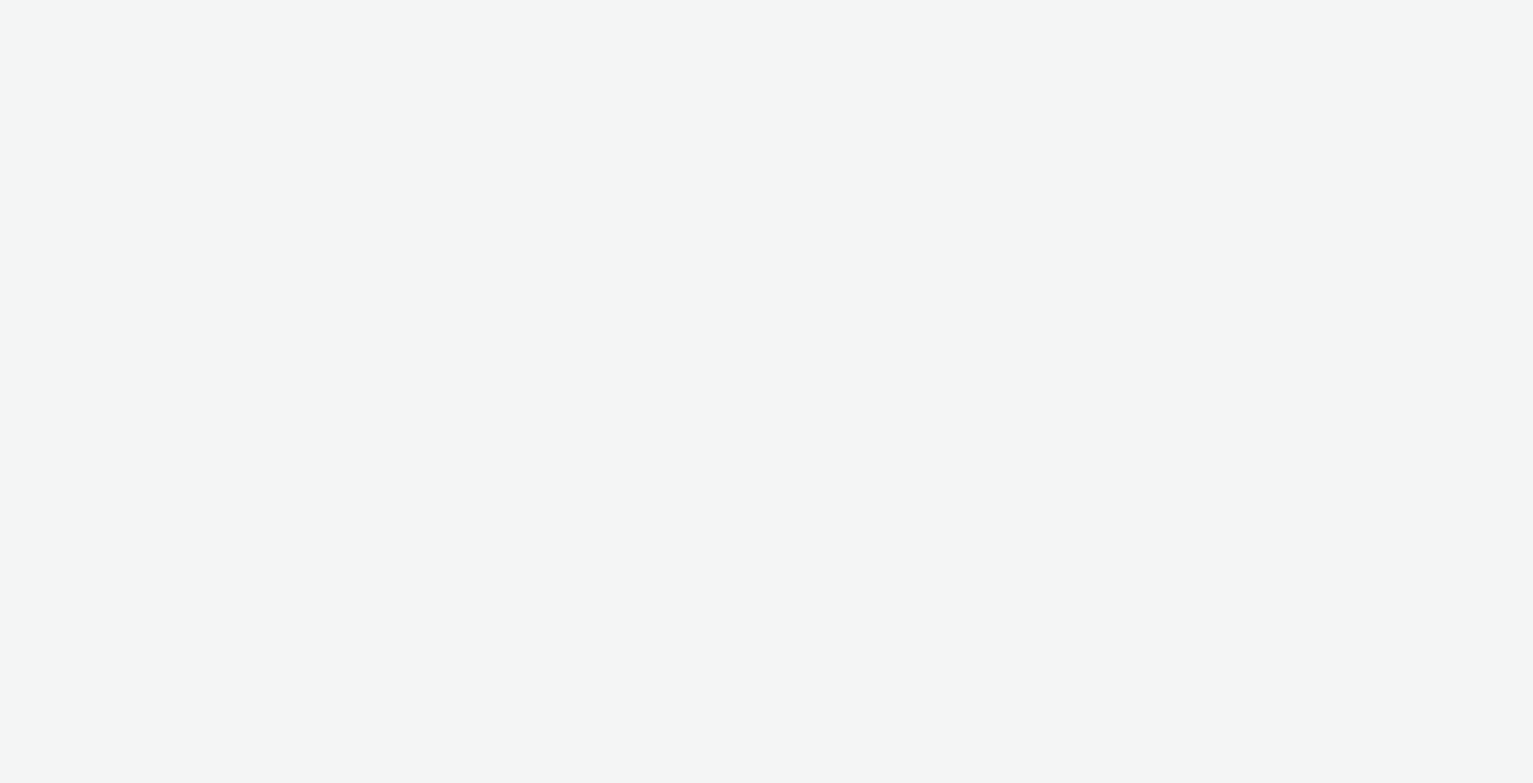
select select "6a9f09a4-7b7b-40b3-8e71-12b2a2313ff3"
select select "491a0746-e20e-4106-832b-22d0456ef05d"
